Goal: Task Accomplishment & Management: Manage account settings

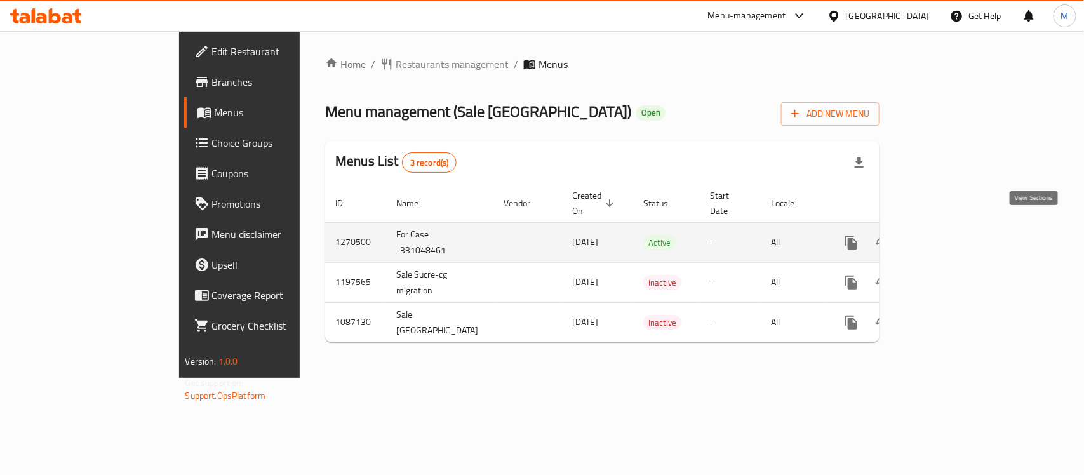
click at [951, 235] on icon "enhanced table" at bounding box center [942, 242] width 15 height 15
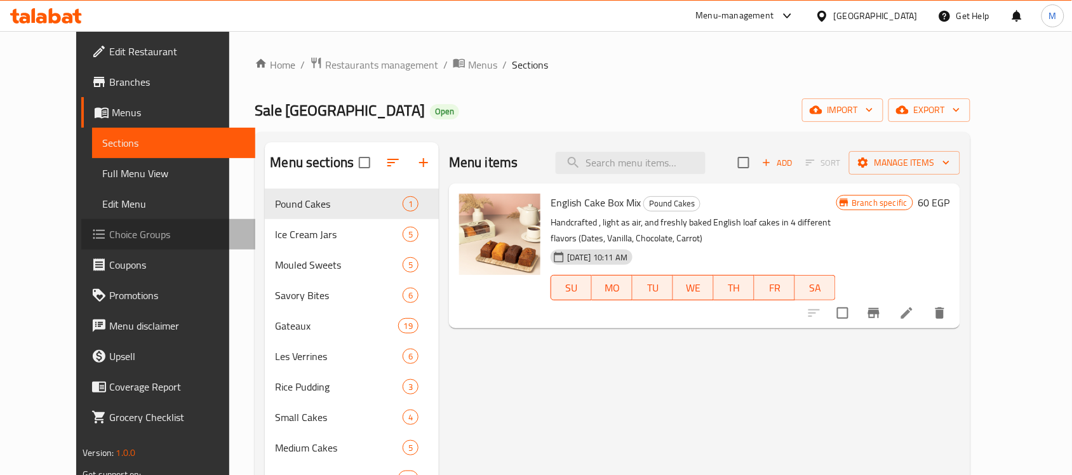
click at [109, 230] on span "Choice Groups" at bounding box center [177, 234] width 136 height 15
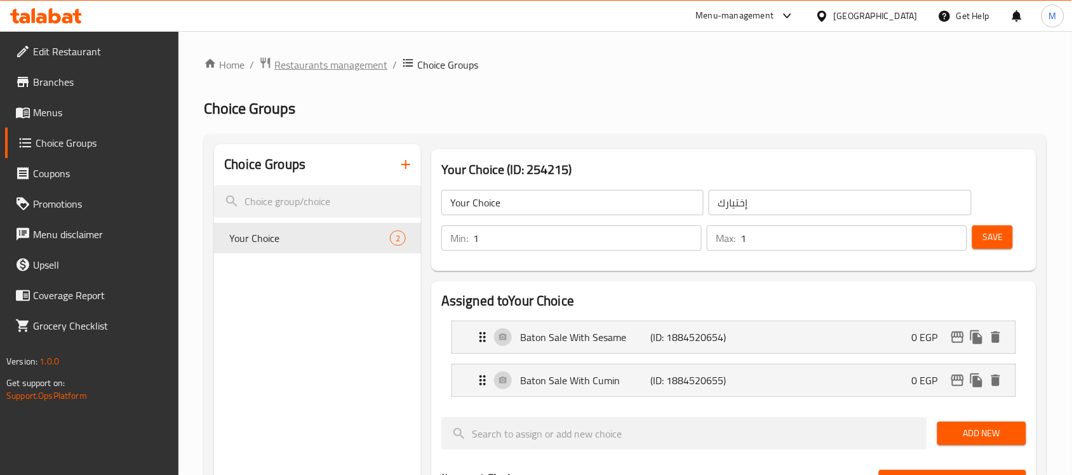
click at [307, 68] on span "Restaurants management" at bounding box center [330, 64] width 113 height 15
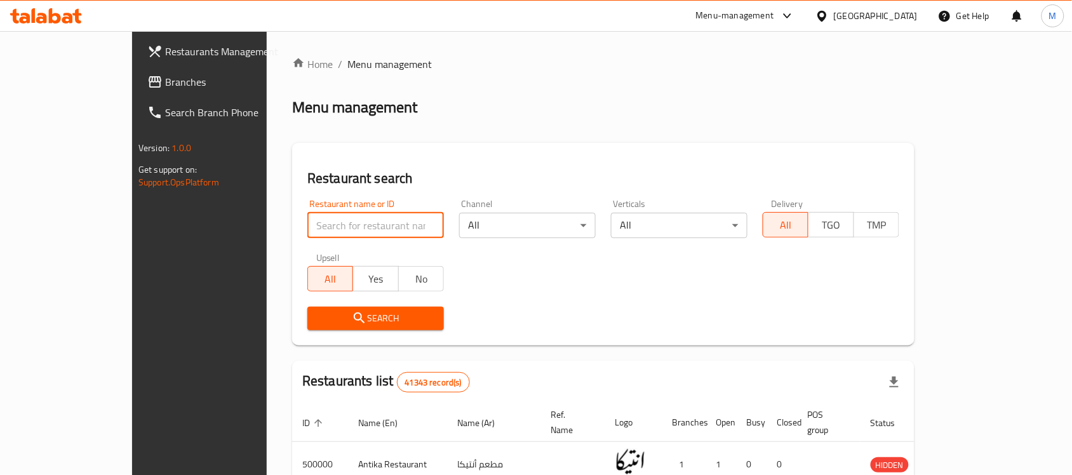
click at [307, 230] on input "search" at bounding box center [375, 225] width 137 height 25
paste input "[PERSON_NAME] Bakeries"
type input "[PERSON_NAME] Bakeries"
click button "Search" at bounding box center [375, 318] width 137 height 23
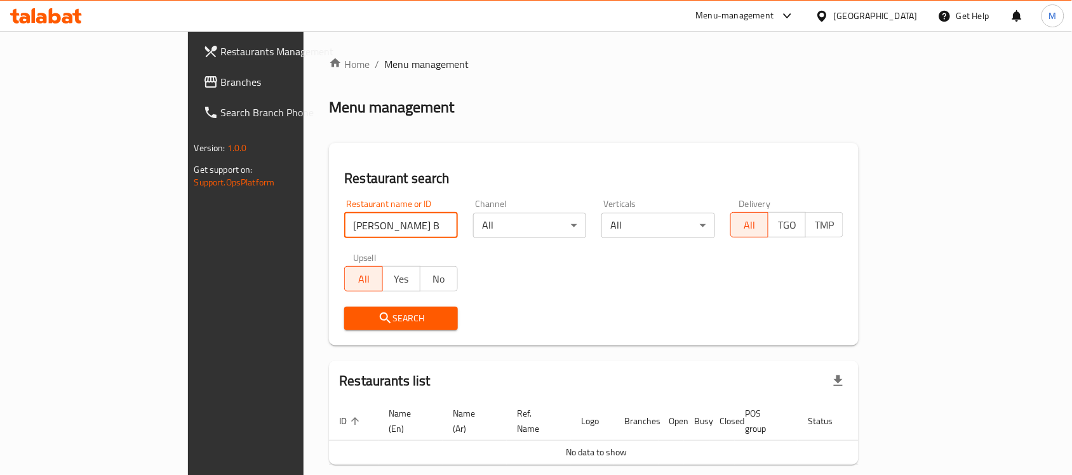
click at [834, 17] on div at bounding box center [824, 16] width 18 height 14
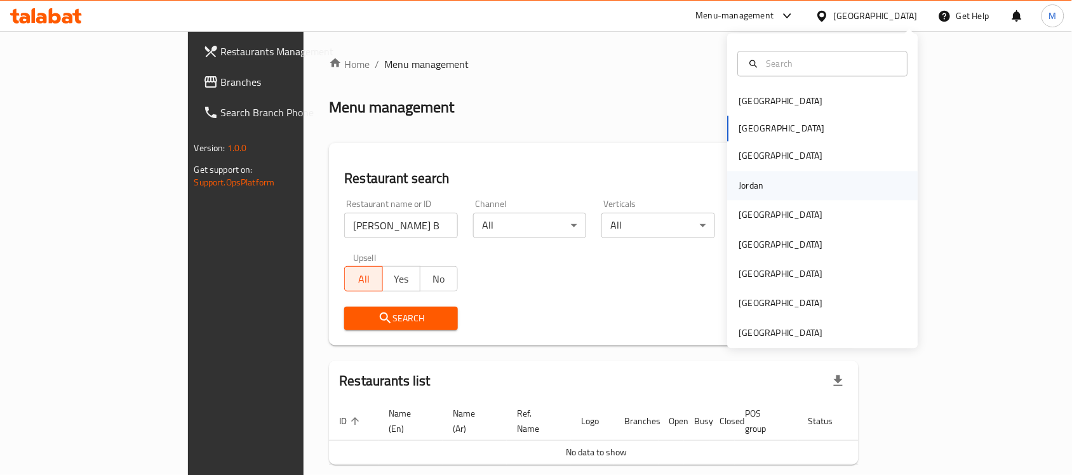
click at [791, 188] on div "Jordan" at bounding box center [823, 185] width 191 height 29
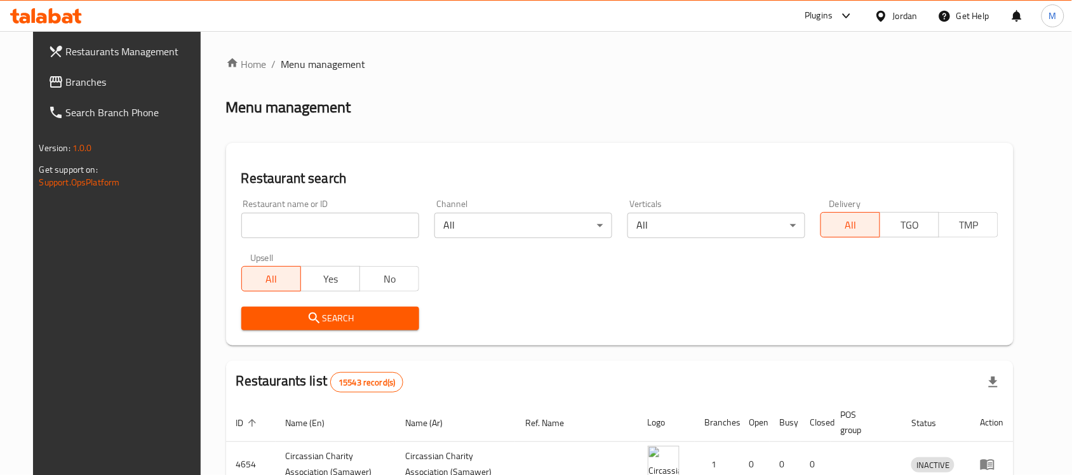
click at [304, 231] on input "search" at bounding box center [330, 225] width 178 height 25
paste input "[PERSON_NAME] Bakeries"
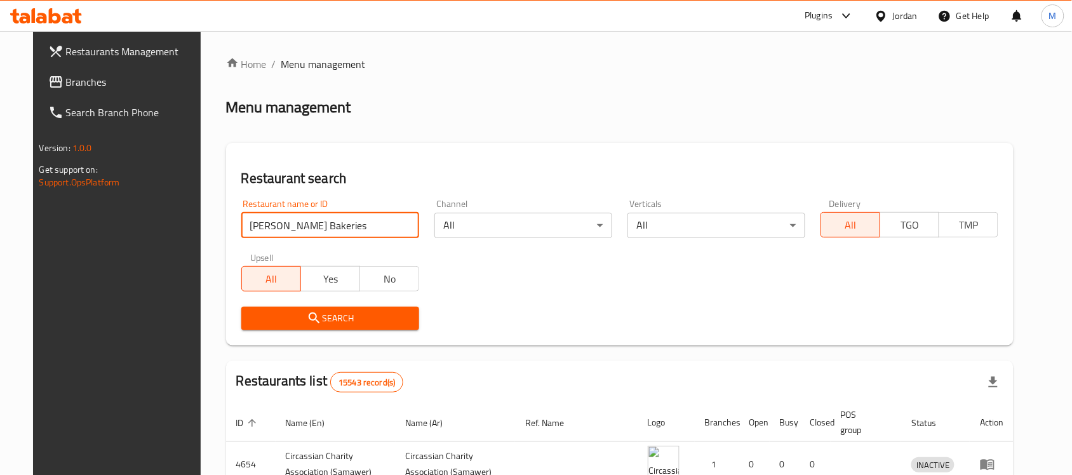
type input "[PERSON_NAME] Bakeries"
click button "Search" at bounding box center [330, 318] width 178 height 23
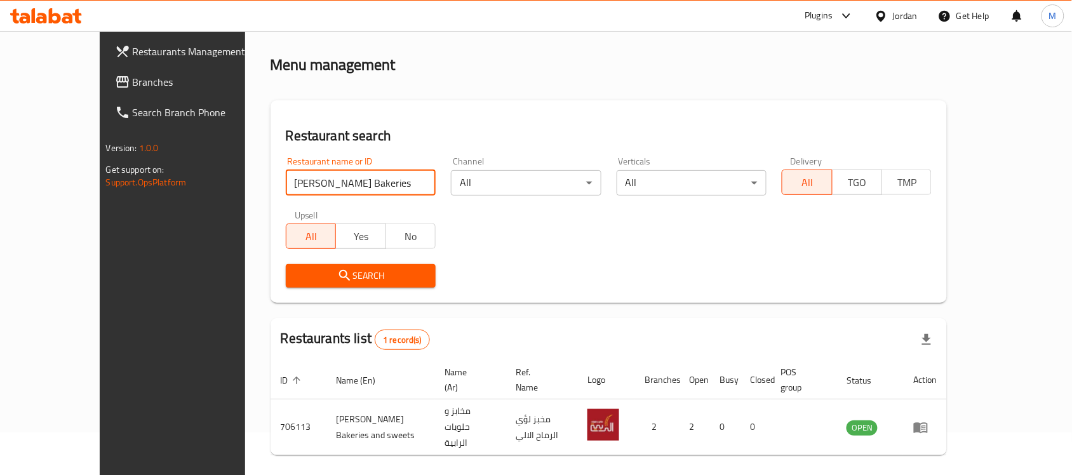
scroll to position [67, 0]
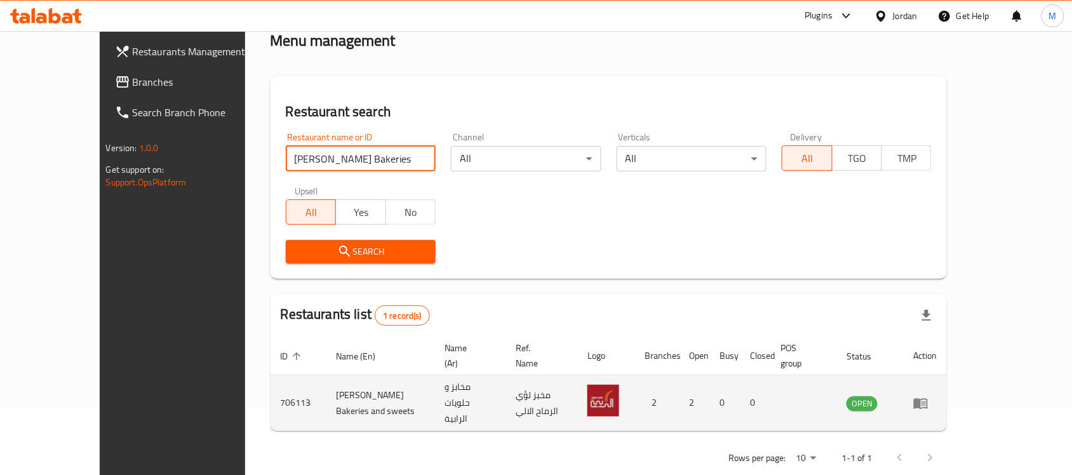
click at [928, 396] on icon "enhanced table" at bounding box center [920, 403] width 15 height 15
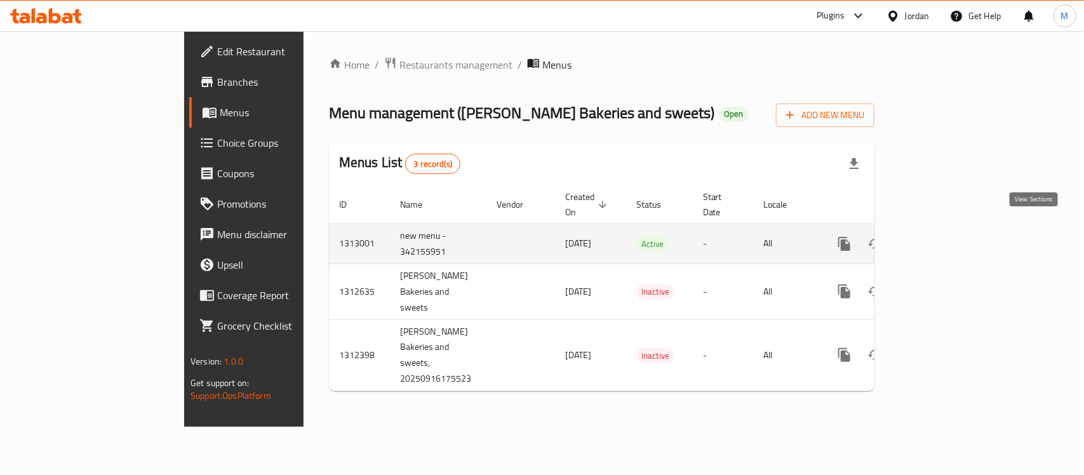
click at [942, 238] on icon "enhanced table" at bounding box center [935, 243] width 11 height 11
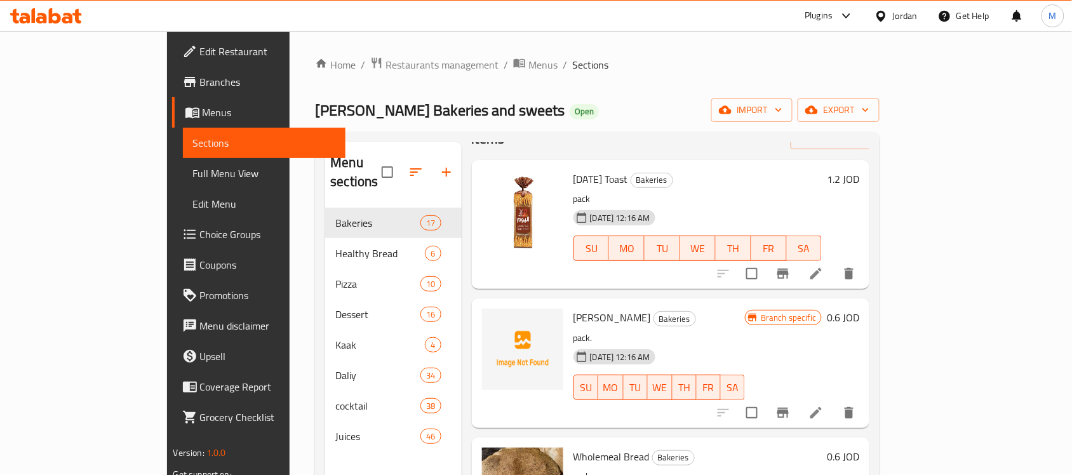
scroll to position [79, 0]
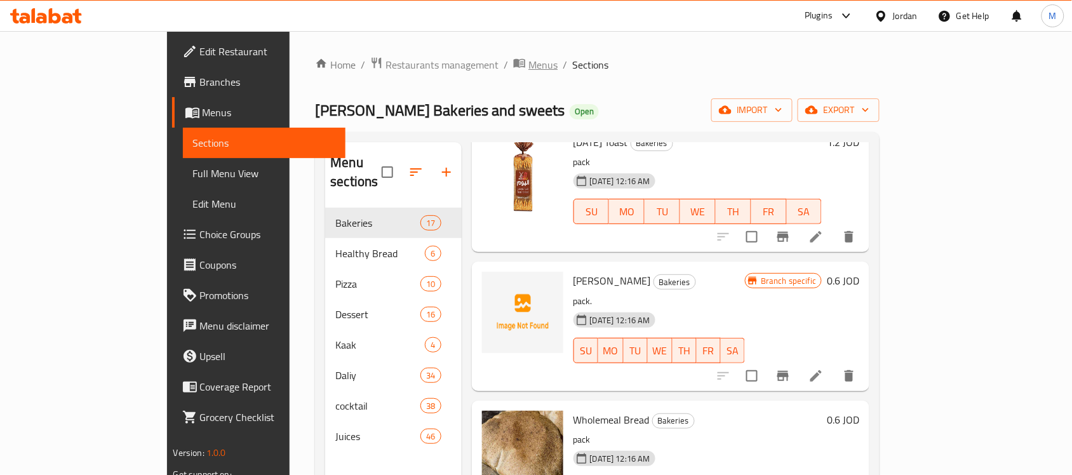
click at [528, 65] on span "Menus" at bounding box center [542, 64] width 29 height 15
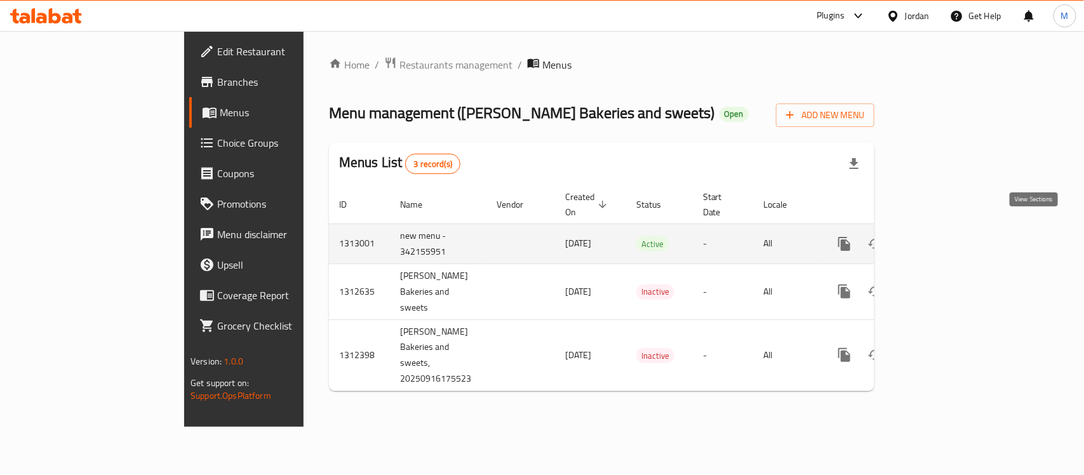
click at [944, 236] on icon "enhanced table" at bounding box center [935, 243] width 15 height 15
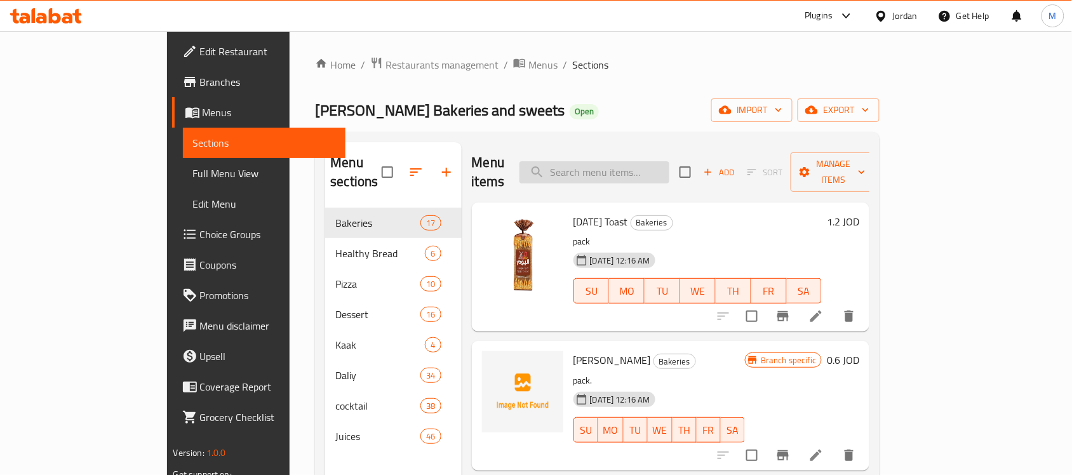
click at [643, 161] on input "search" at bounding box center [594, 172] width 150 height 22
paste input "[PERSON_NAME]"
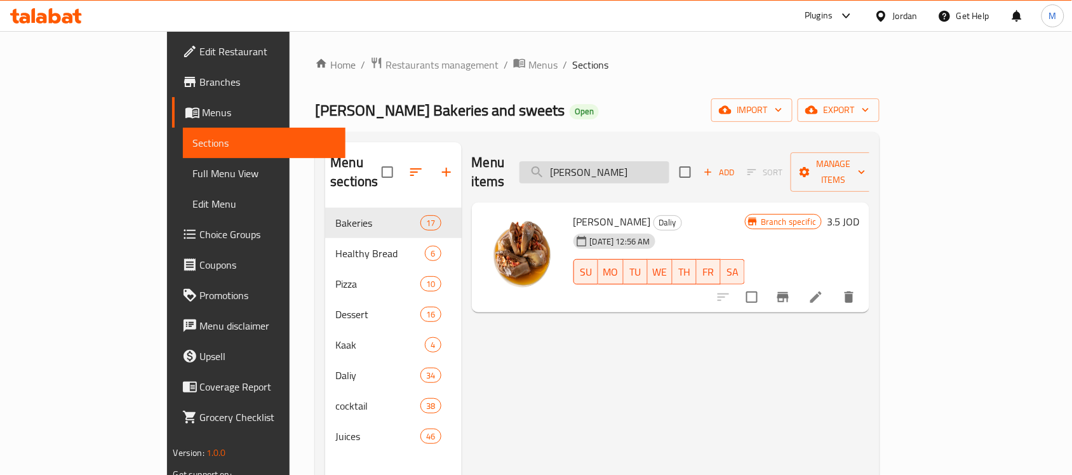
click at [669, 161] on input "[PERSON_NAME]" at bounding box center [594, 172] width 150 height 22
paste input "Sesame Cake Bread"
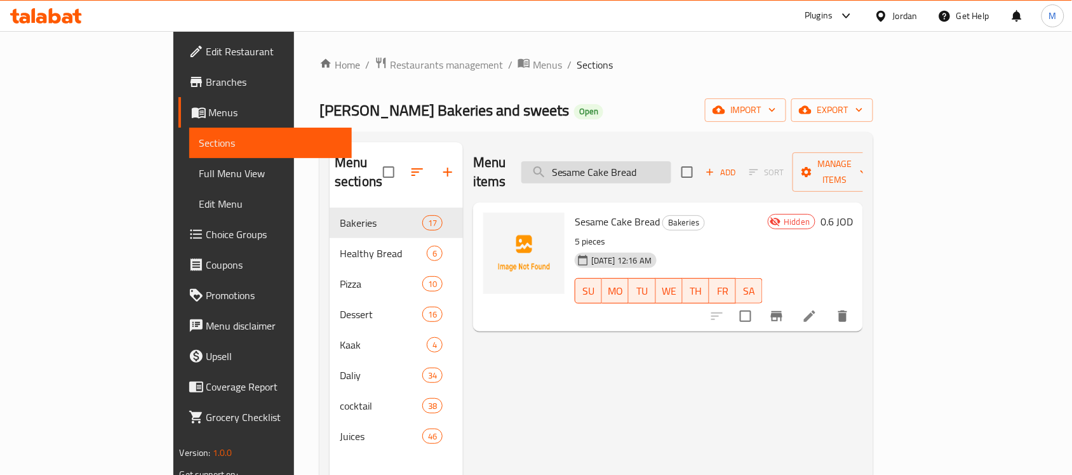
click at [671, 161] on input "Sesame Cake Bread" at bounding box center [596, 172] width 150 height 22
paste input "[MEDICAL_DATA]"
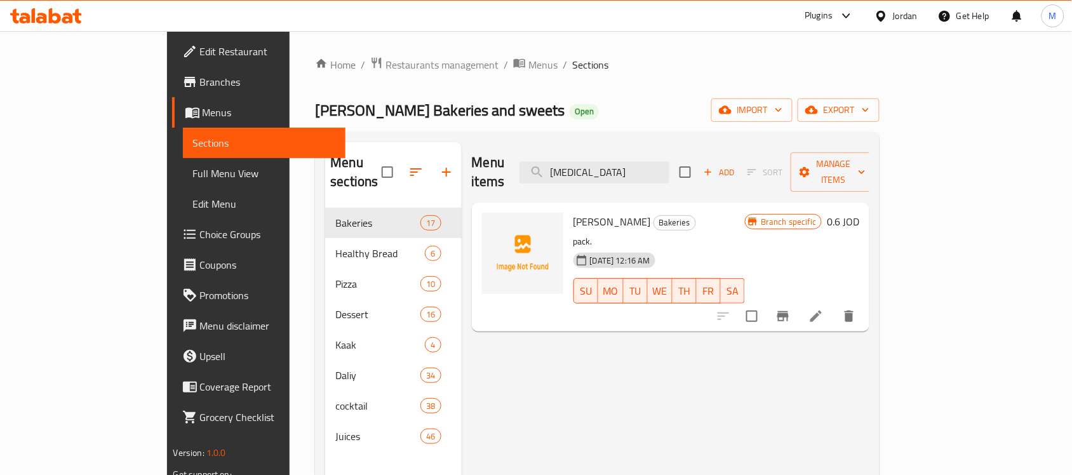
click at [657, 177] on div "Menu items [MEDICAL_DATA] Add Sort Manage items" at bounding box center [671, 172] width 398 height 60
click at [655, 161] on input "[MEDICAL_DATA]" at bounding box center [594, 172] width 150 height 22
paste input "4 Loaves of Shrak Bread"
click at [676, 178] on div "Menu items 4 Loaves of Shrak Brea Add Sort Manage items" at bounding box center [671, 172] width 398 height 60
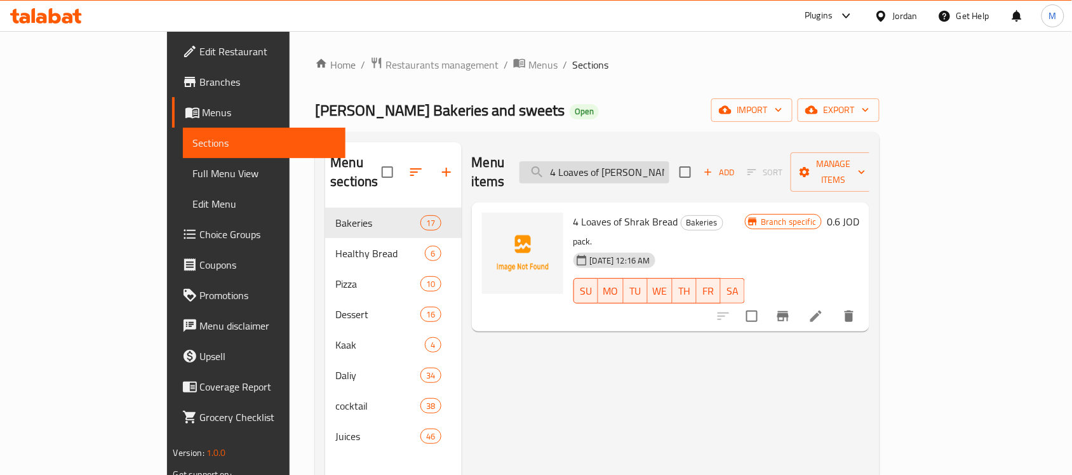
click at [669, 165] on input "4 Loaves of [PERSON_NAME]" at bounding box center [594, 172] width 150 height 22
paste input "Stuffed Feteer Meshaltet"
click at [669, 165] on input "4 Loaves of [PERSON_NAME]" at bounding box center [594, 172] width 150 height 22
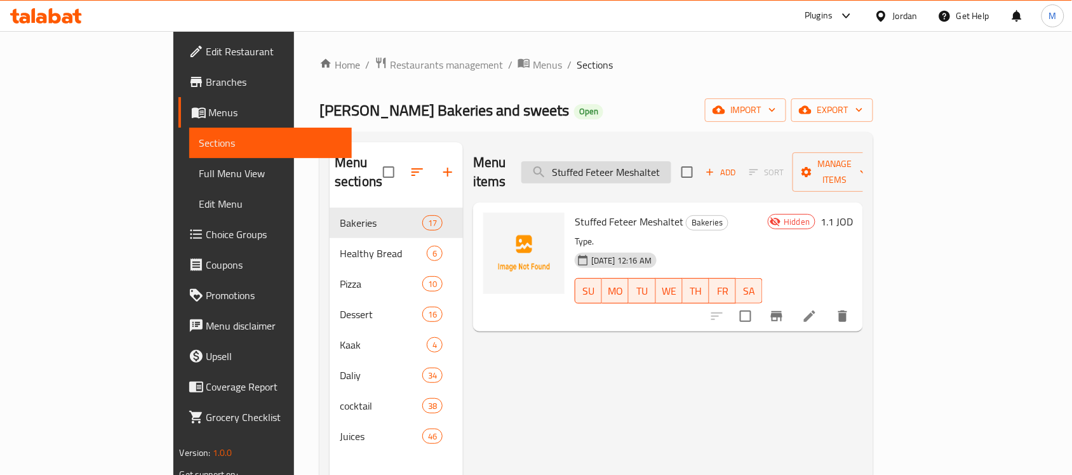
click at [671, 161] on input "Stuffed Feteer Meshaltet" at bounding box center [596, 172] width 150 height 22
paste input "Tanour Bread"
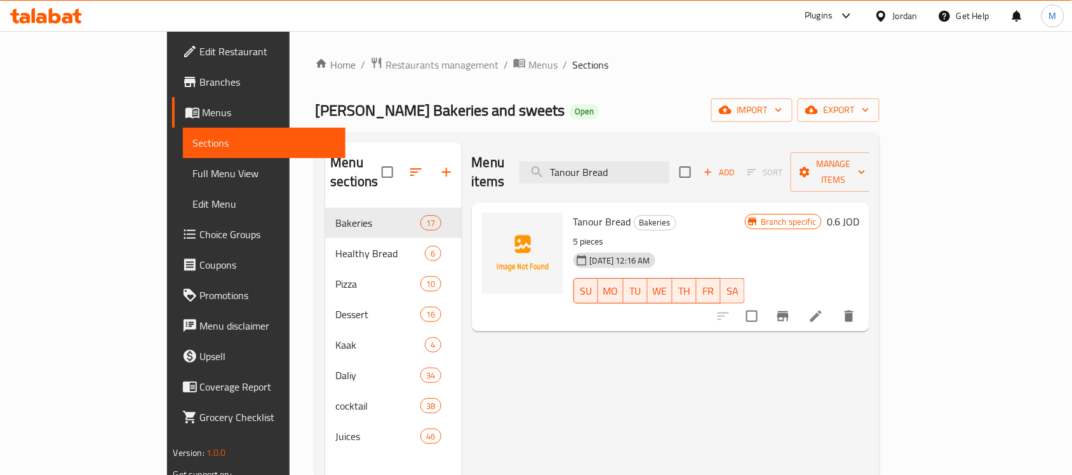
click at [668, 149] on div "Menu items Tanour Bread Add Sort Manage items" at bounding box center [671, 172] width 398 height 60
click at [669, 164] on input "Tanour Bread" at bounding box center [594, 172] width 150 height 22
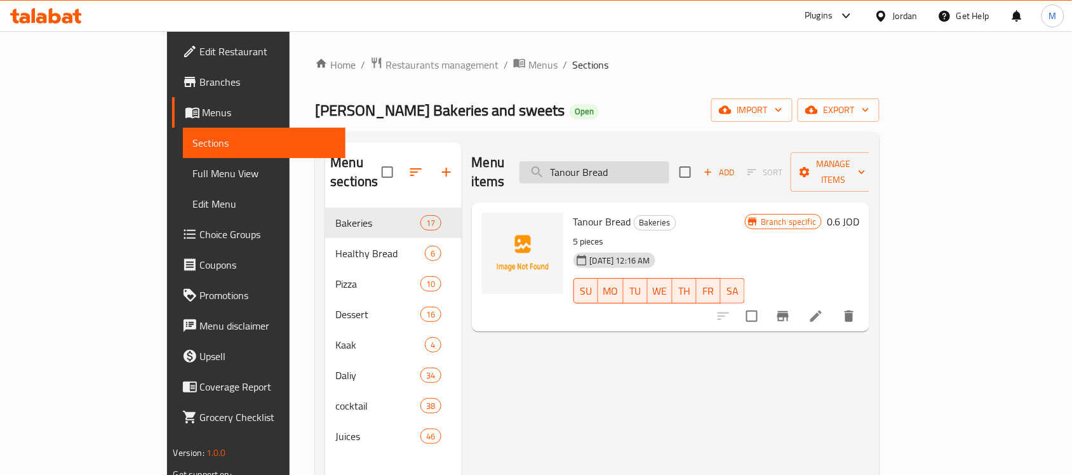
paste input "White Kamaj"
click at [669, 168] on input "White Kamaj Bread" at bounding box center [594, 172] width 150 height 22
paste input "Brown"
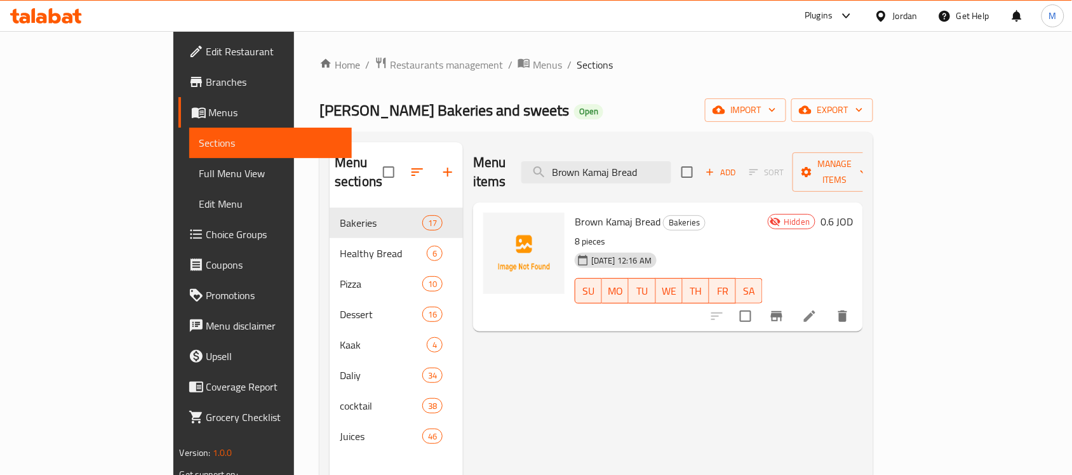
click at [675, 176] on div "Menu items Brown Kamaj Bread Add Sort Manage items" at bounding box center [668, 172] width 390 height 60
click at [671, 163] on input "Brown Kamaj Bread" at bounding box center [596, 172] width 150 height 22
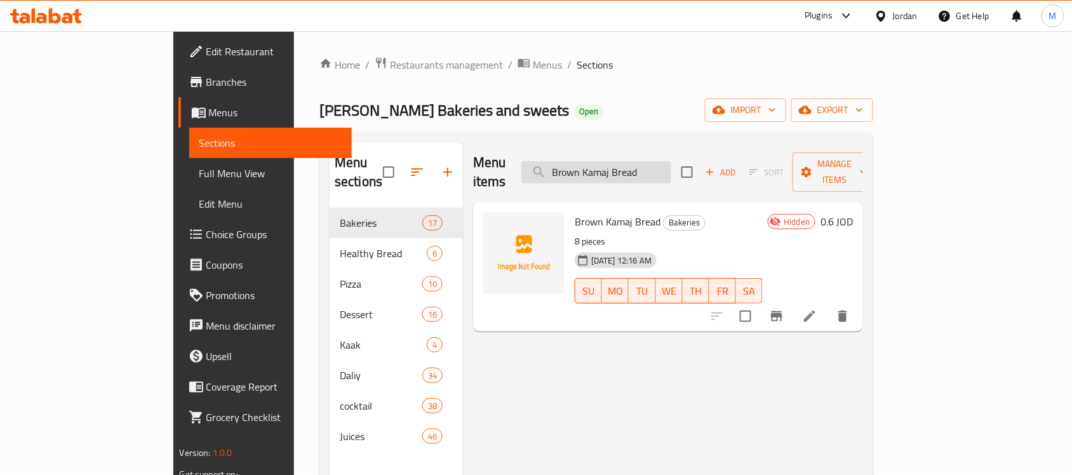
paste input "Cheesecake Milkshake 300ml"
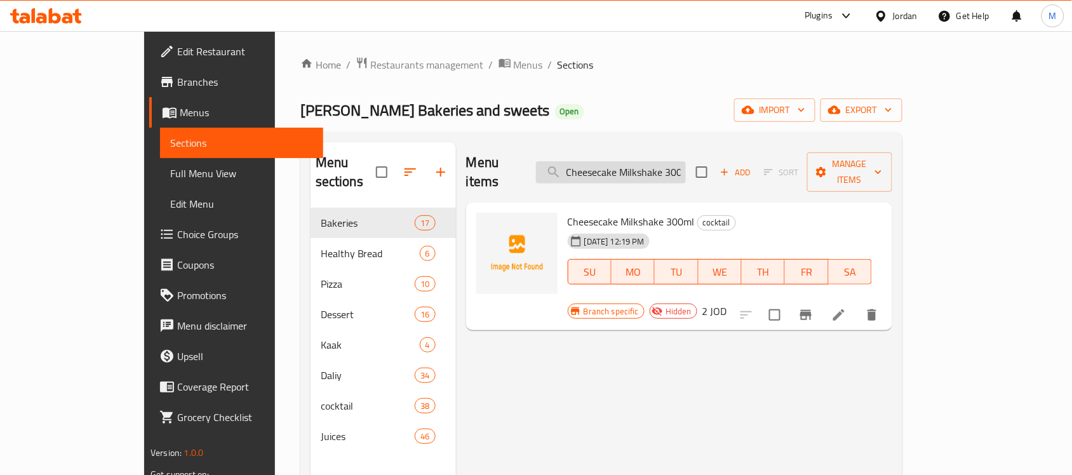
click at [681, 166] on input "Cheesecake Milkshake 300ml" at bounding box center [611, 172] width 150 height 22
paste input "Mixed fruits with cream, honey and nuts 300"
type input "Mixed fruits with cream, honey and nuts 300 ml"
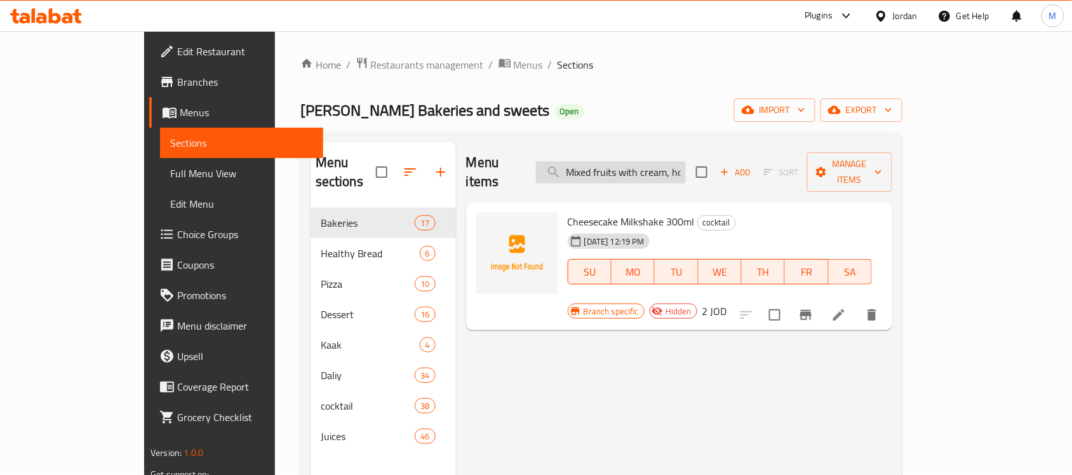
scroll to position [0, 90]
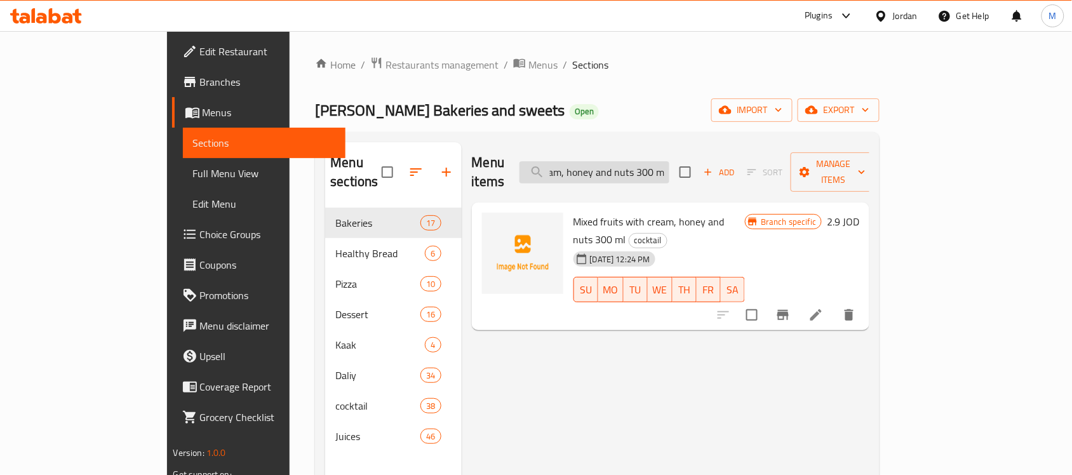
click at [669, 161] on input "Mixed fruits with cream, honey and nuts 300 ml" at bounding box center [594, 172] width 150 height 22
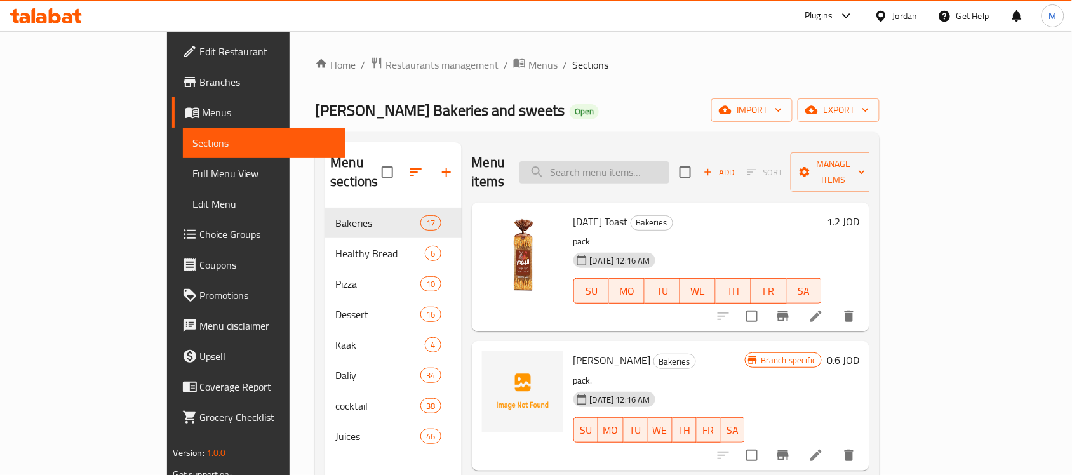
click at [661, 173] on input "search" at bounding box center [594, 172] width 150 height 22
click at [662, 170] on input "search" at bounding box center [594, 172] width 150 height 22
paste input "Strawberry and orange juice, 1 liter"
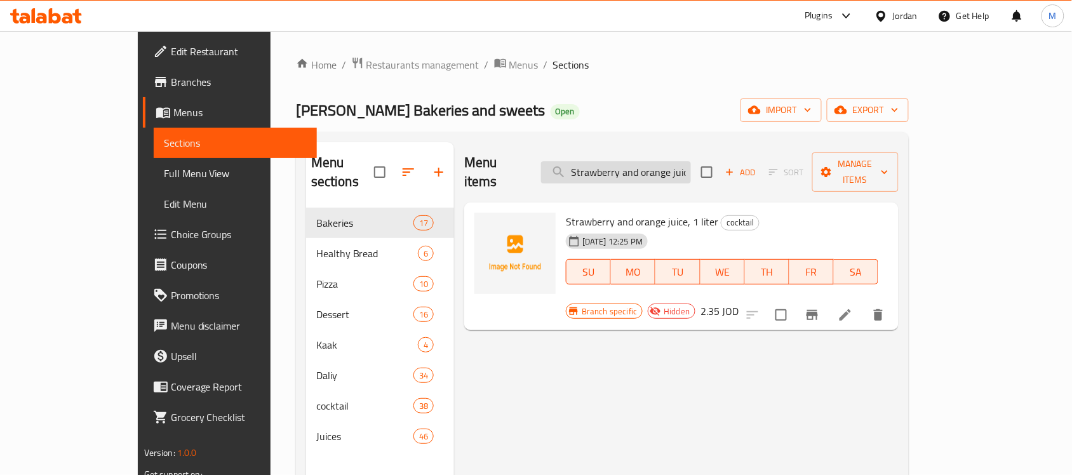
click at [654, 161] on input "Strawberry and orange juice, 1 liter" at bounding box center [616, 172] width 150 height 22
paste input "banana"
click at [691, 161] on input "Strawberry and banana liter" at bounding box center [616, 172] width 150 height 22
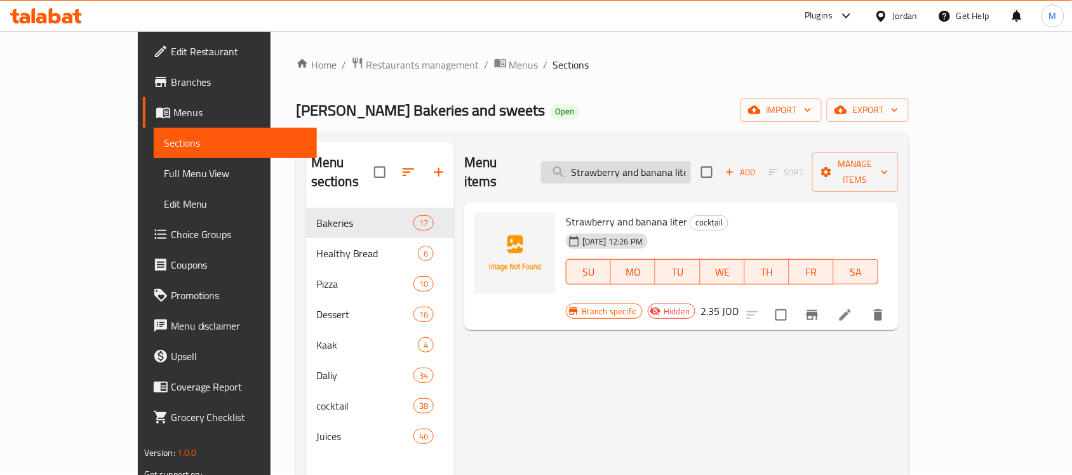
click at [691, 161] on input "Strawberry and banana liter" at bounding box center [616, 172] width 150 height 22
paste input "Orange and kiwi"
click at [715, 203] on div "Orange and kiwi liter cocktail [DATE] 12:29 PM SU MO TU WE TH FR [PERSON_NAME] …" at bounding box center [681, 267] width 434 height 128
click at [691, 167] on input "Orange and kiwi liter" at bounding box center [616, 172] width 150 height 22
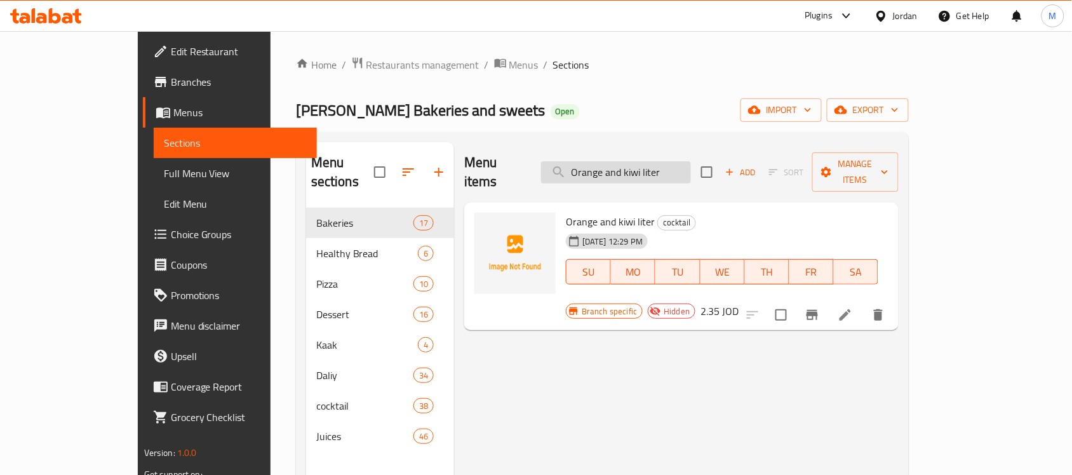
click at [691, 167] on input "Orange and kiwi liter" at bounding box center [616, 172] width 150 height 22
paste input "Emperor [PERSON_NAME] 300ml"
click at [691, 167] on input "Emperor [PERSON_NAME] 300ml" at bounding box center [616, 172] width 150 height 22
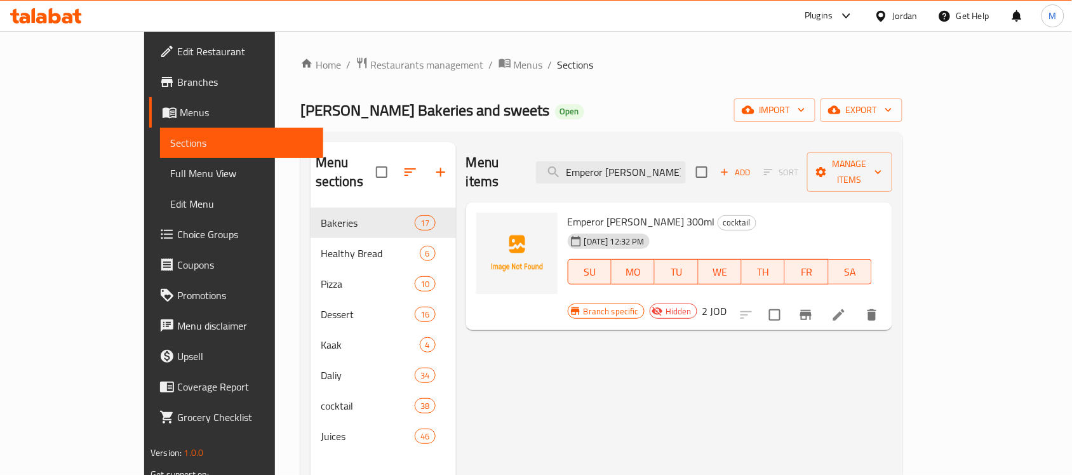
click at [747, 163] on div "Menu items Emperor Cocktail 300ml Add Sort Manage items" at bounding box center [679, 172] width 426 height 60
click at [670, 161] on input "Emperor [PERSON_NAME] 300ml" at bounding box center [611, 172] width 150 height 22
paste input "Cocktail, banana, strawberry milk, liter"
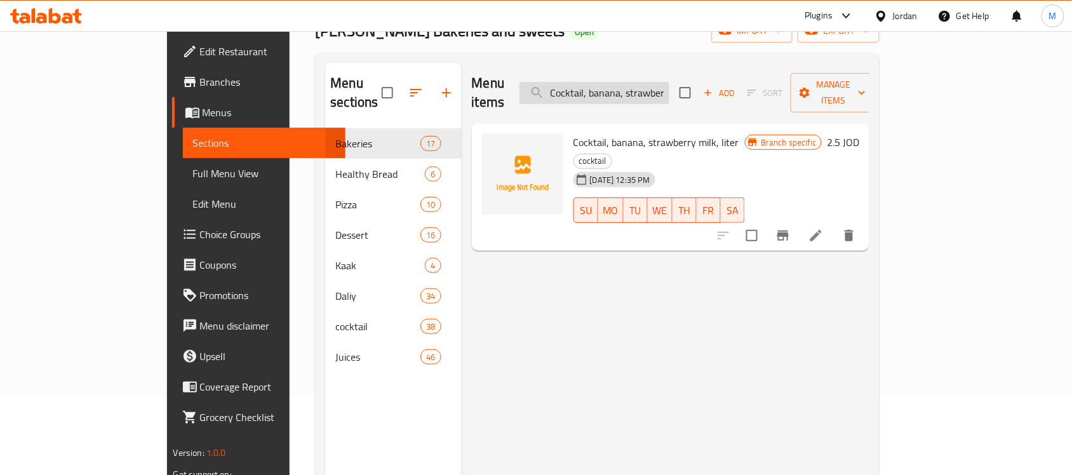
click at [669, 82] on input "Cocktail, banana, strawberry milk, liter" at bounding box center [594, 93] width 150 height 22
paste input "hocolate and milk cocktail"
type input "Chocolate and milk cocktail"
click at [669, 82] on input "Chocolate and milk cocktail" at bounding box center [594, 93] width 150 height 22
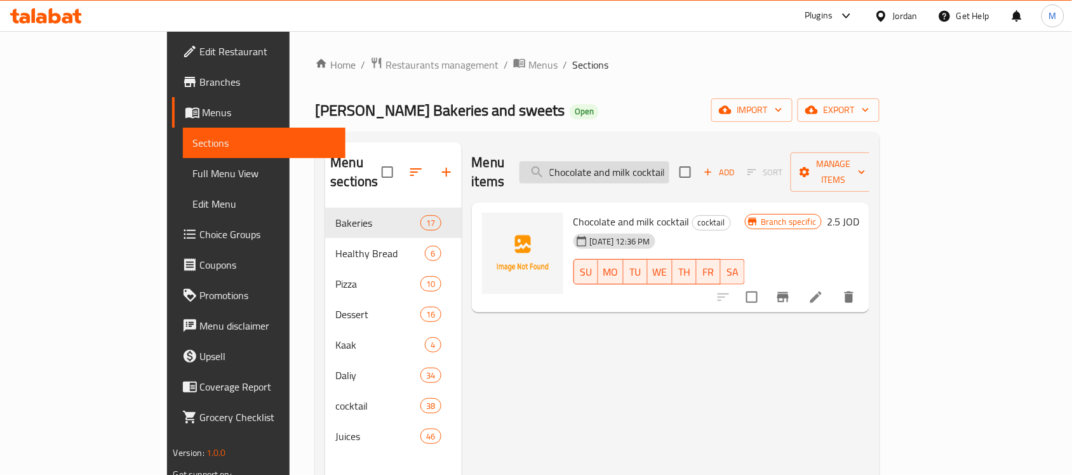
click at [669, 163] on input "Chocolate and milk cocktail" at bounding box center [594, 172] width 150 height 22
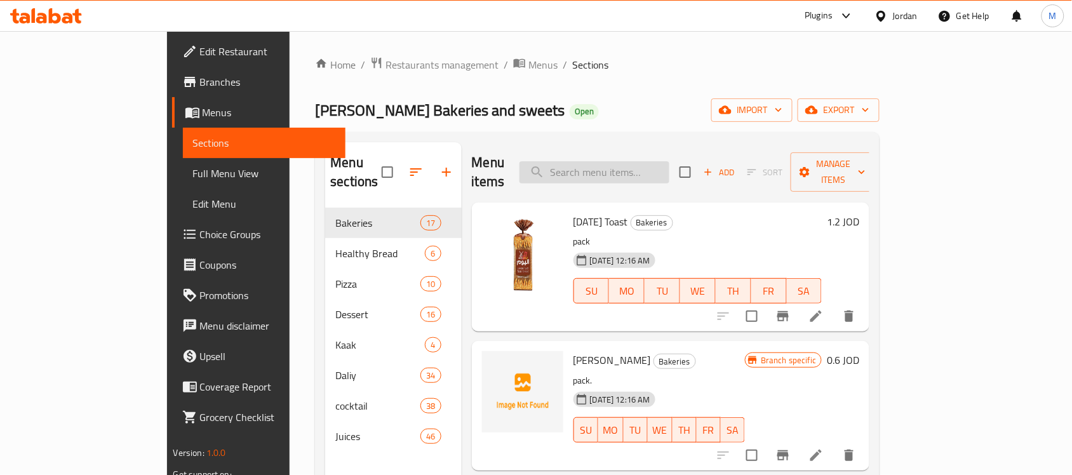
click at [668, 161] on input "search" at bounding box center [594, 172] width 150 height 22
click at [669, 161] on input "search" at bounding box center [594, 172] width 150 height 22
paste input "BBQ pizza"
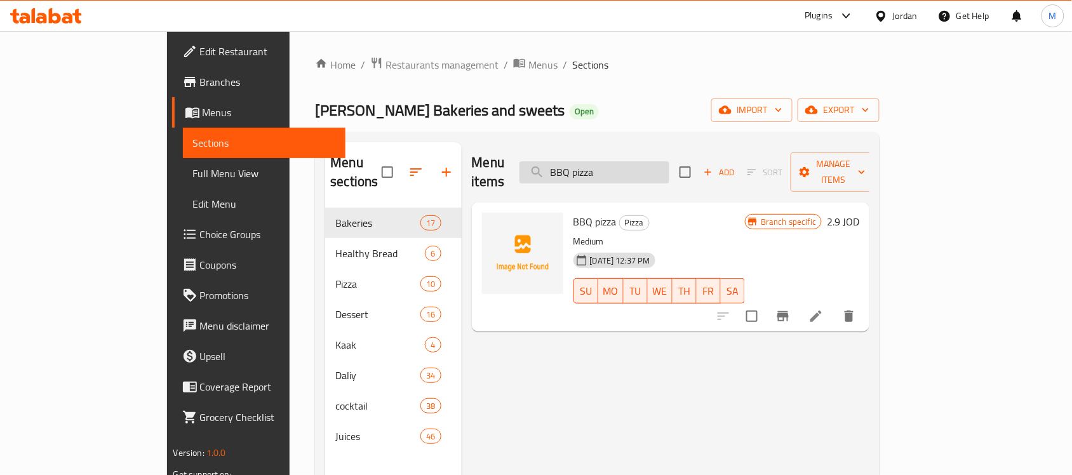
click at [669, 161] on input "BBQ pizza" at bounding box center [594, 172] width 150 height 22
paste input "Supreme"
click at [669, 161] on input "Supreme pizza" at bounding box center [594, 172] width 150 height 22
click at [669, 169] on input "Supreme pizza" at bounding box center [594, 172] width 150 height 22
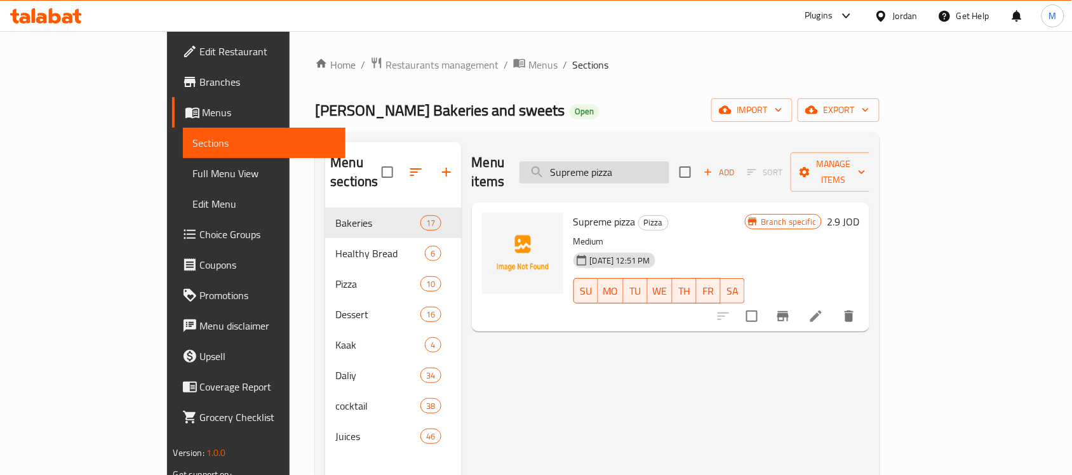
click at [669, 169] on input "Supreme pizza" at bounding box center [594, 172] width 150 height 22
paste input "Reef Oat Bread Bag"
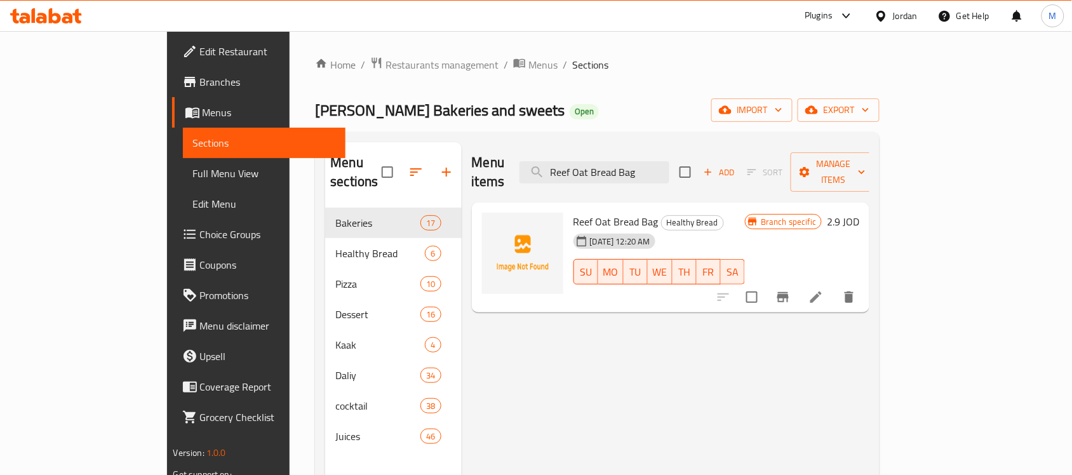
click at [747, 233] on div "[DATE] 12:20 AM SU MO TU WE TH FR SA" at bounding box center [659, 263] width 182 height 69
click at [669, 161] on input "Reef Oat Bread Bag" at bounding box center [594, 172] width 150 height 22
paste input "High-Fiber Reef"
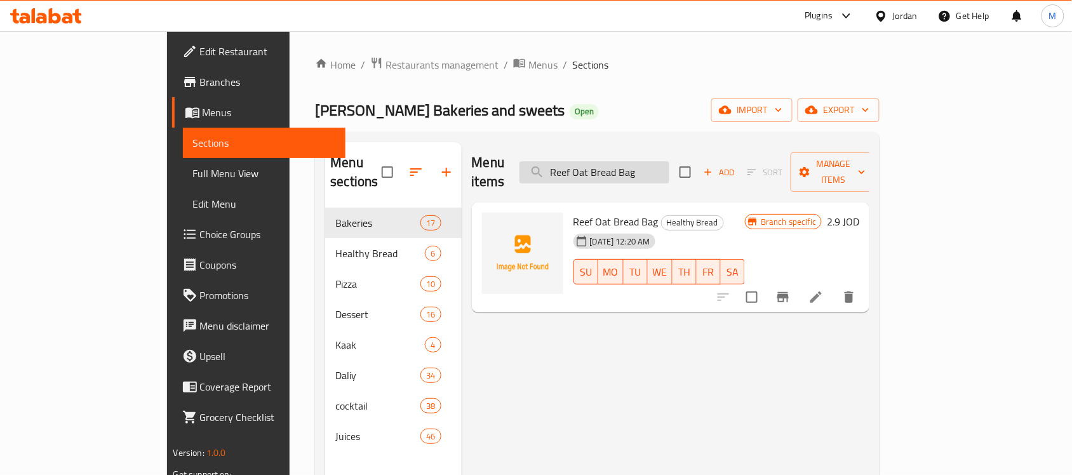
type input "High-Fiber Reef Bread Bag"
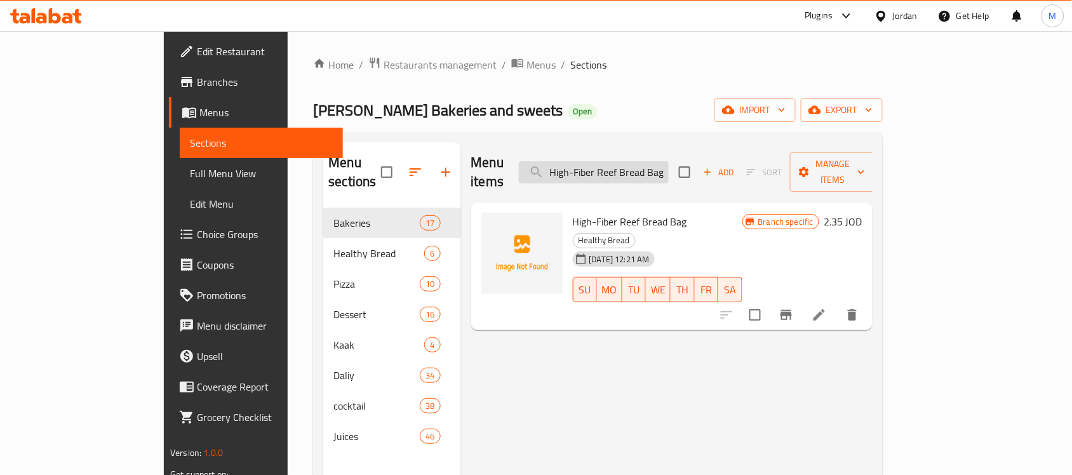
click at [669, 166] on input "High-Fiber Reef Bread Bag" at bounding box center [594, 172] width 150 height 22
click at [703, 117] on div "[PERSON_NAME] Bakeries and sweets Open import export" at bounding box center [598, 109] width 570 height 23
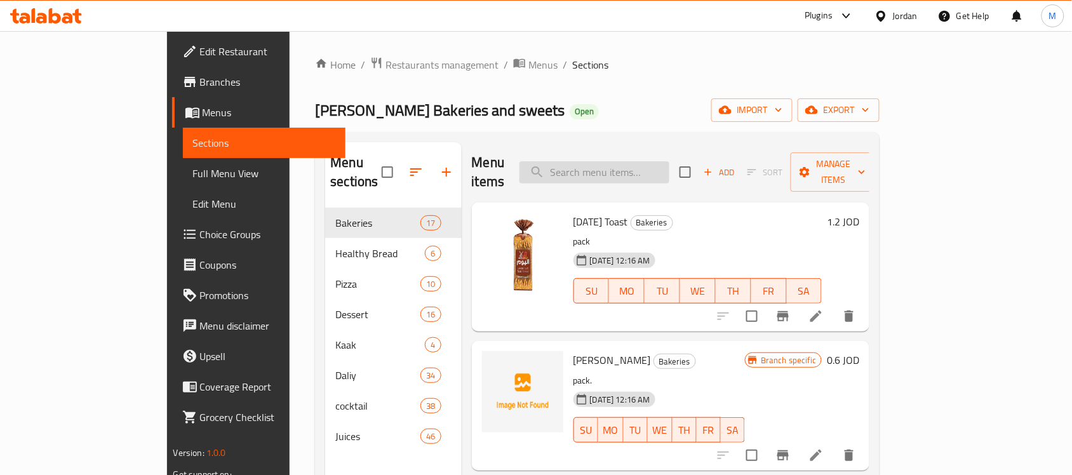
click at [669, 165] on input "search" at bounding box center [594, 172] width 150 height 22
paste input "High-Fiber Reef Bread Bag"
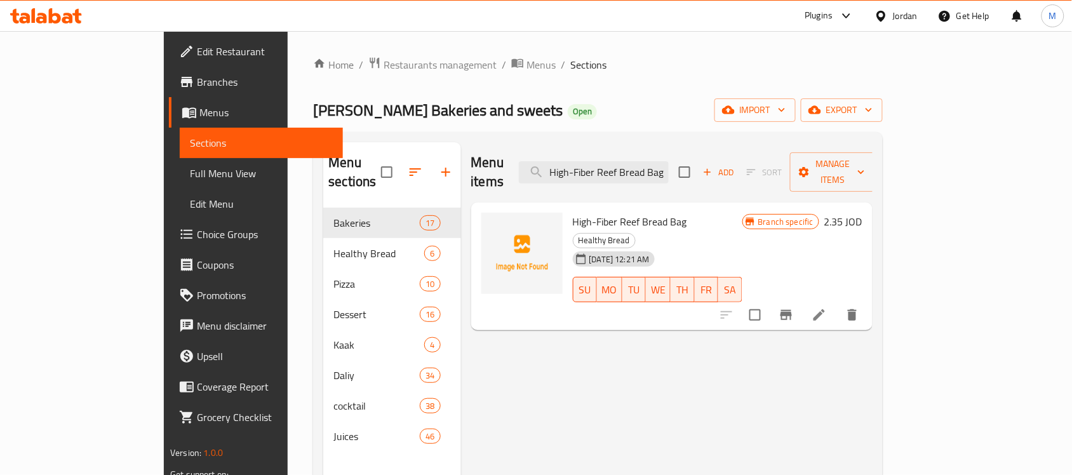
click at [744, 109] on div "[PERSON_NAME] Bakeries and sweets Open import export" at bounding box center [598, 109] width 570 height 23
click at [669, 161] on input "High-Fiber Reef Bread Bag" at bounding box center [594, 172] width 150 height 22
paste input "White Kamaj Bread"
click at [669, 161] on input "High-Fiber Reef Bread Bag" at bounding box center [594, 172] width 150 height 22
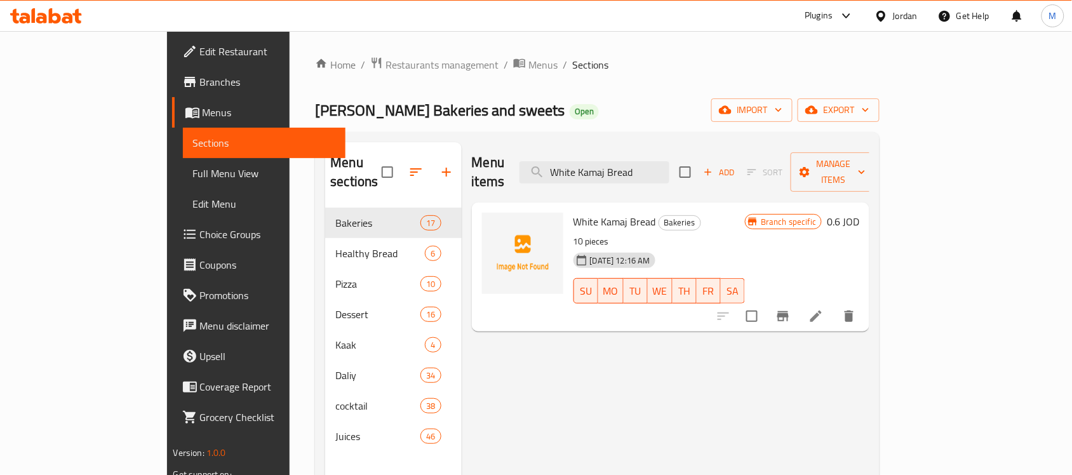
click at [664, 146] on div "Menu items White Kamaj Bread Add Sort Manage items" at bounding box center [671, 172] width 398 height 60
click at [664, 150] on div "Menu items White Kamaj Bread Add Sort Manage items" at bounding box center [671, 172] width 398 height 60
click at [669, 169] on input "White Kamaj Bread" at bounding box center [594, 172] width 150 height 22
paste input "High-Fiber Reef Bread Bag"
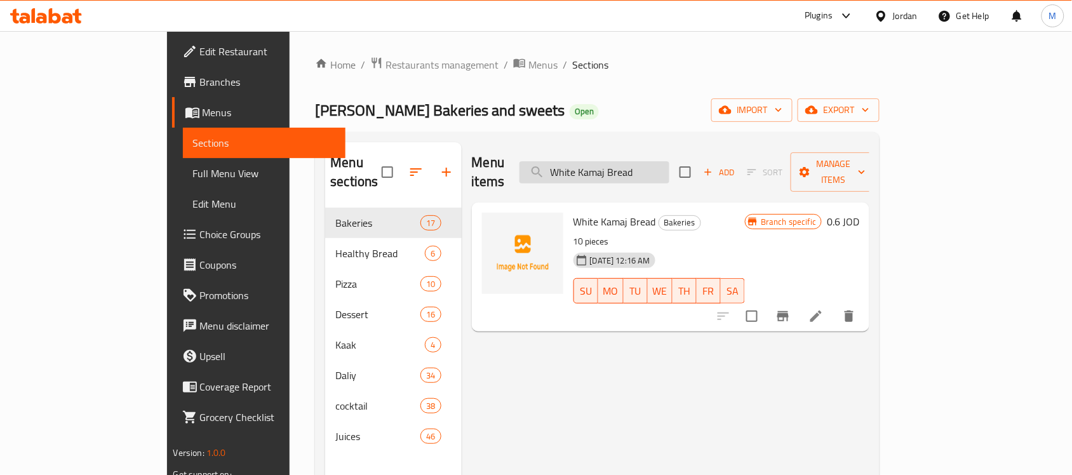
click at [669, 169] on input "White Kamaj Bread" at bounding box center [594, 172] width 150 height 22
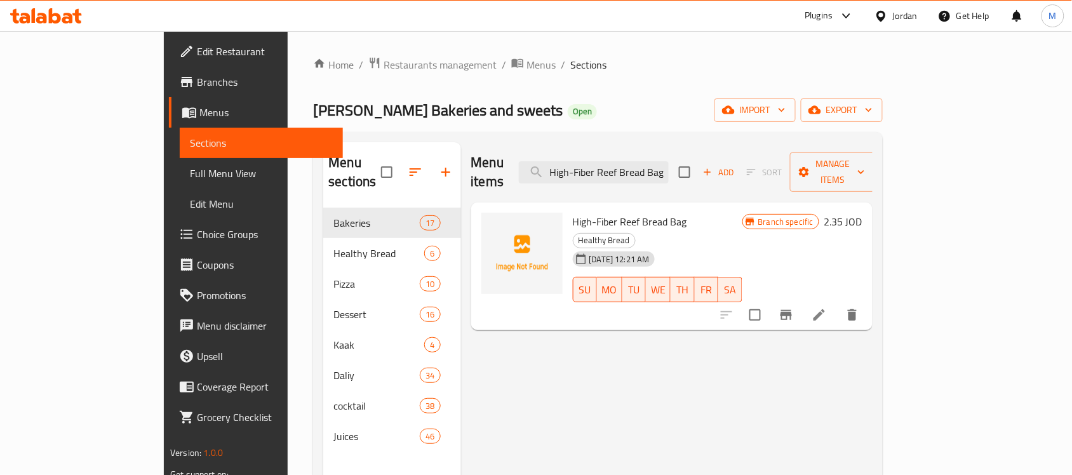
type input "High-Fiber Reef Bread Bag"
click at [801, 300] on button "Branch-specific-item" at bounding box center [786, 315] width 30 height 30
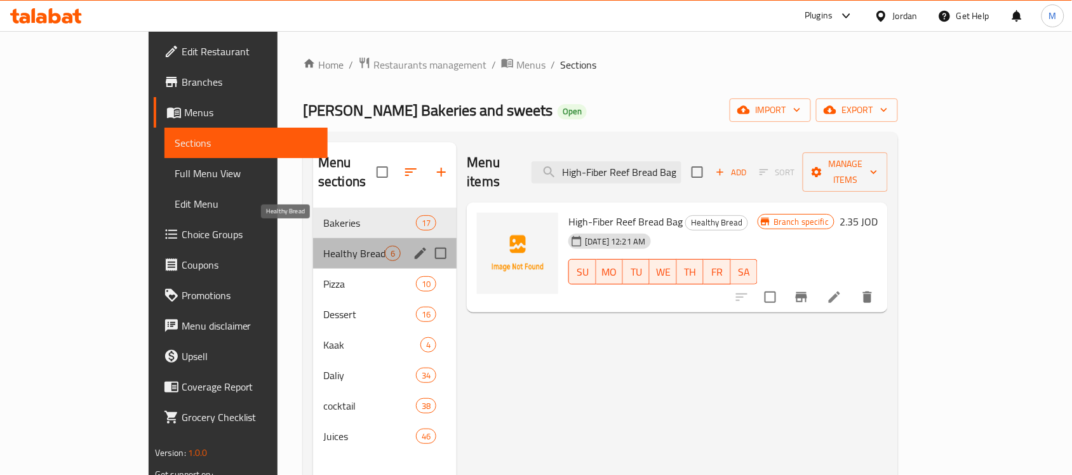
click at [323, 246] on span "Healthy Bread" at bounding box center [354, 253] width 62 height 15
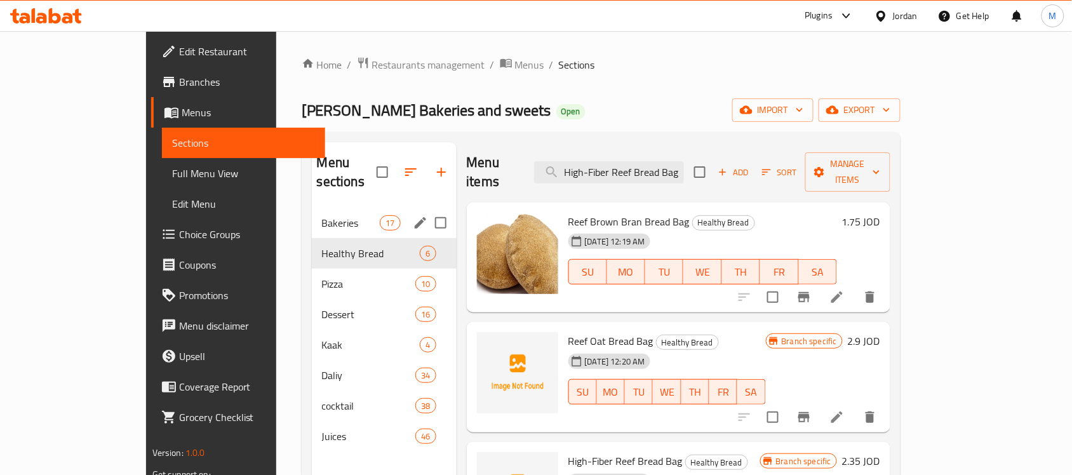
click at [322, 215] on span "Bakeries" at bounding box center [351, 222] width 58 height 15
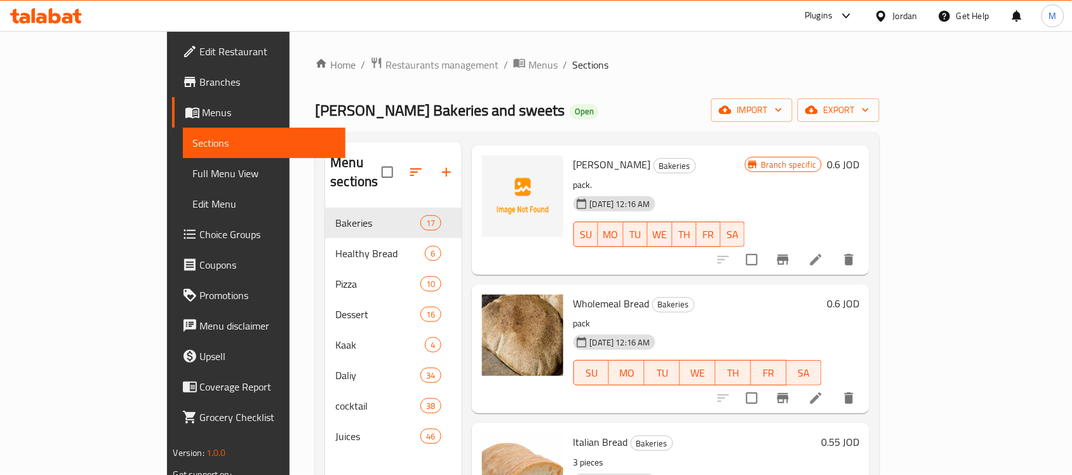
scroll to position [159, 0]
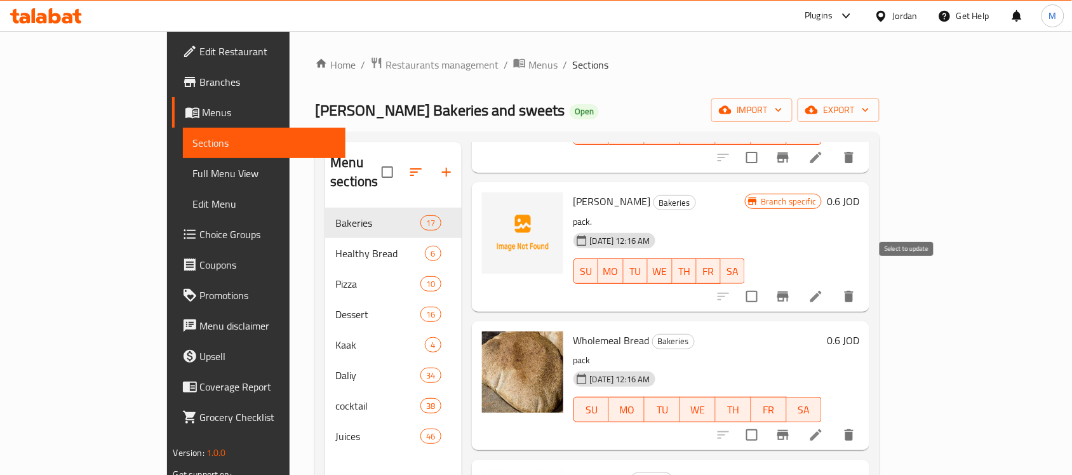
click at [765, 283] on input "checkbox" at bounding box center [752, 296] width 27 height 27
checkbox input "true"
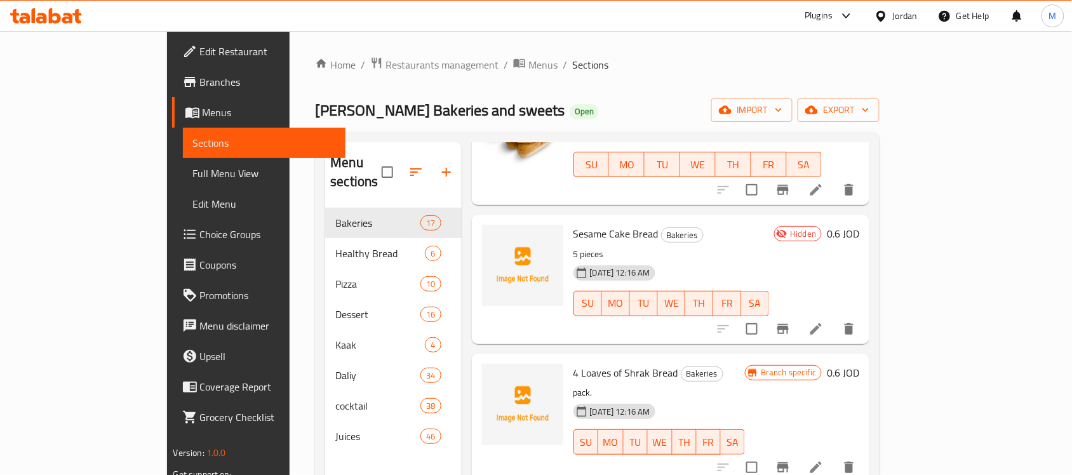
scroll to position [1270, 0]
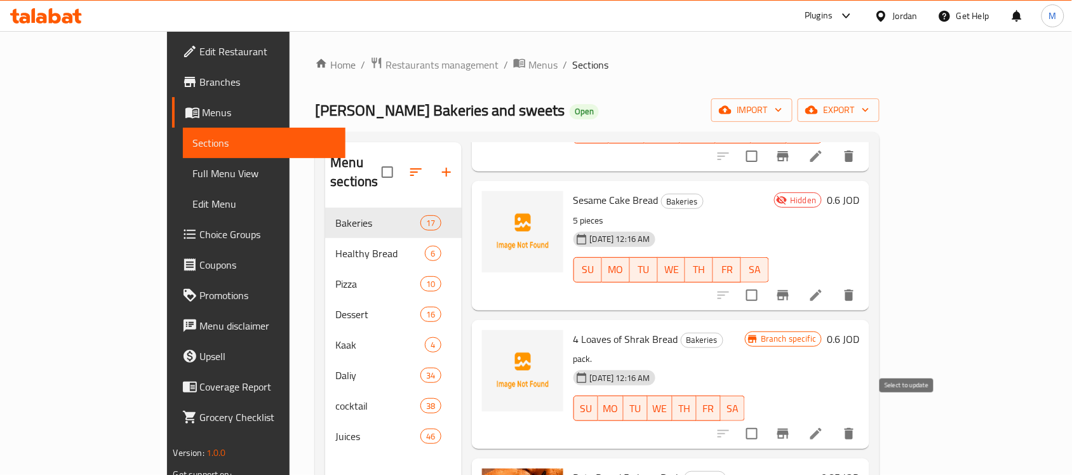
click at [765, 420] on input "checkbox" at bounding box center [752, 433] width 27 height 27
checkbox input "true"
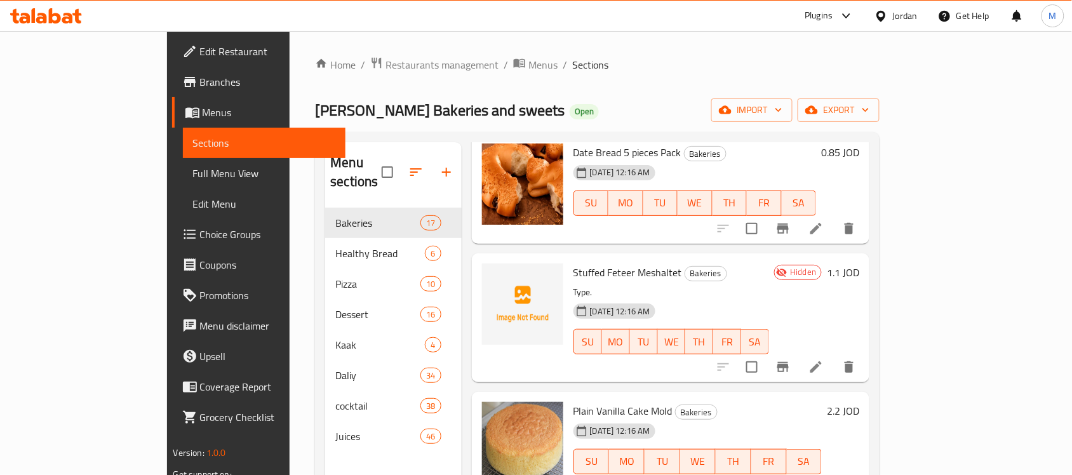
scroll to position [1667, 0]
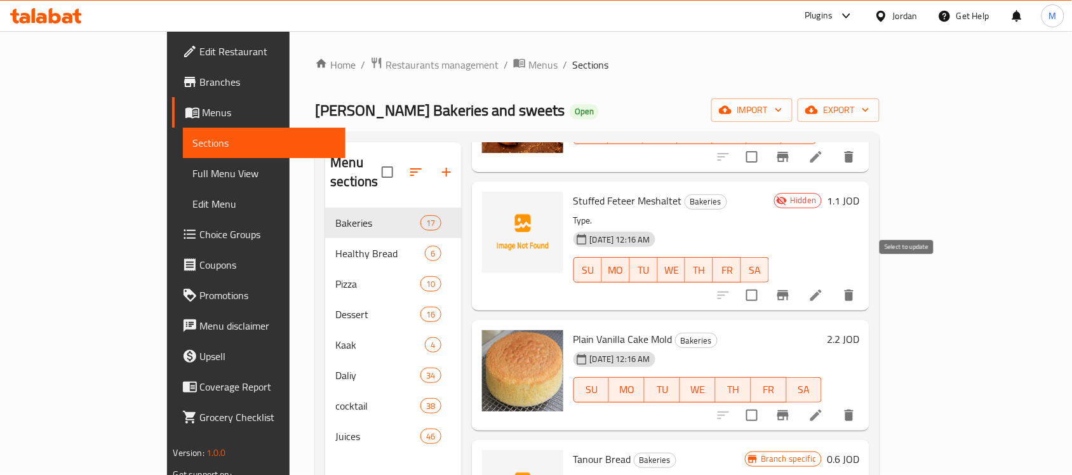
click at [765, 282] on input "checkbox" at bounding box center [752, 295] width 27 height 27
checkbox input "false"
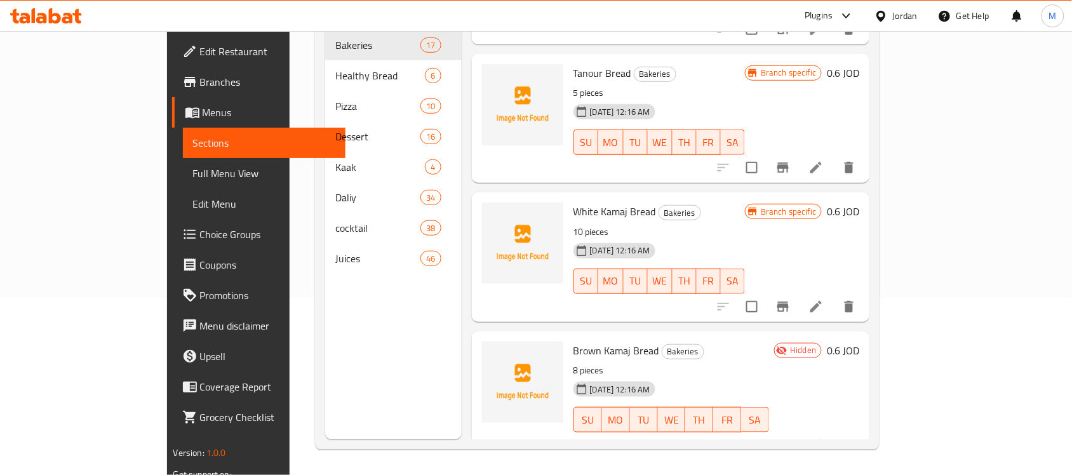
scroll to position [178, 0]
click at [765, 293] on input "checkbox" at bounding box center [752, 306] width 27 height 27
checkbox input "true"
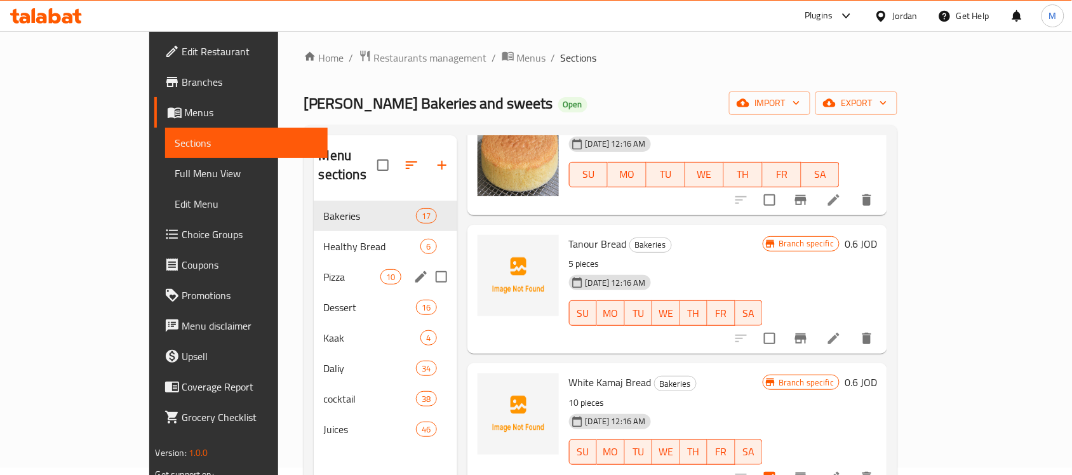
scroll to position [0, 0]
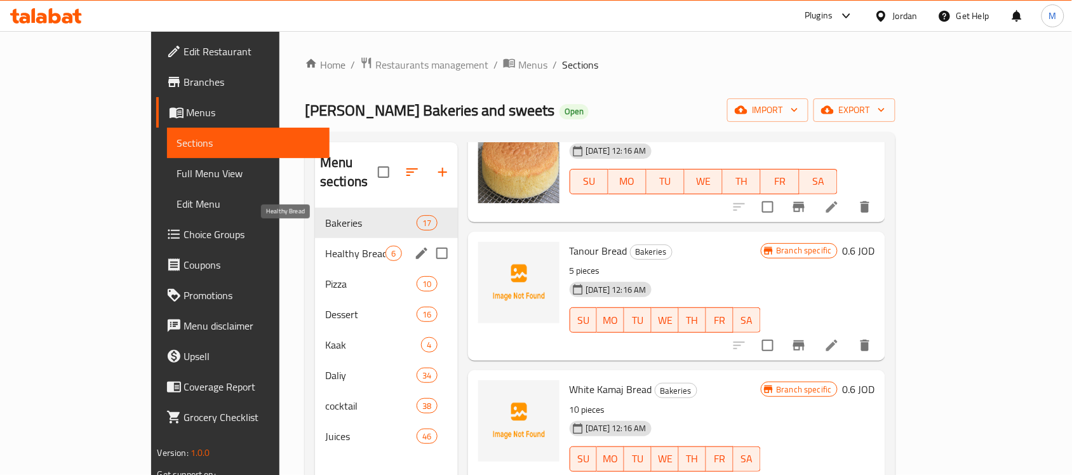
click at [325, 246] on span "Healthy Bread" at bounding box center [355, 253] width 60 height 15
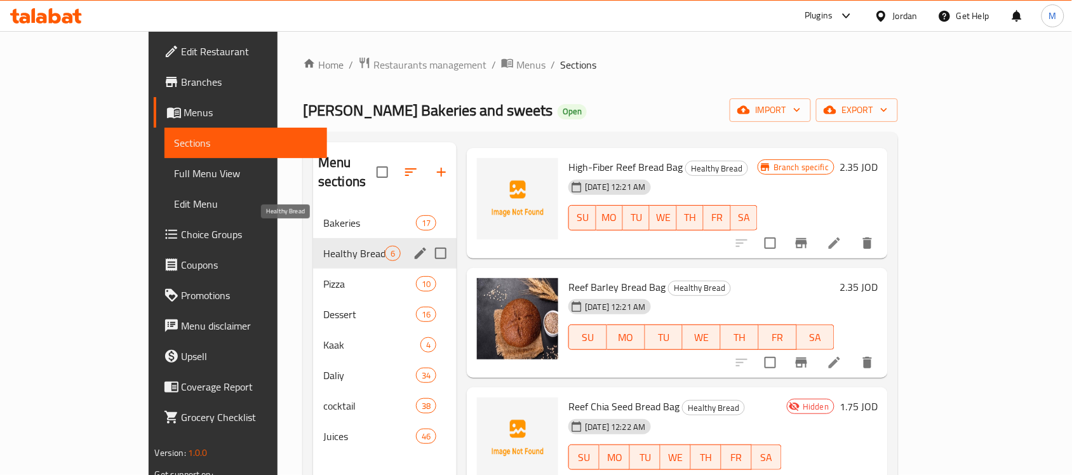
scroll to position [274, 0]
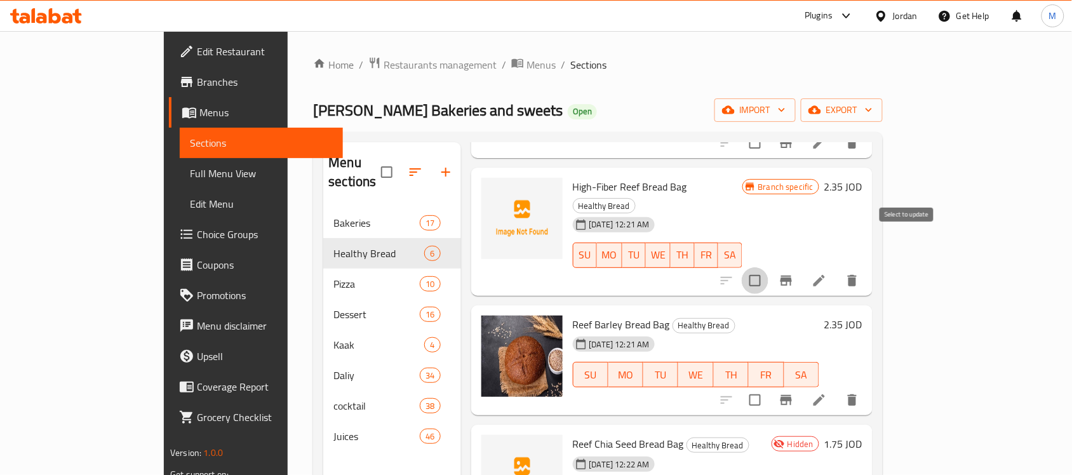
click at [768, 267] on input "checkbox" at bounding box center [755, 280] width 27 height 27
checkbox input "true"
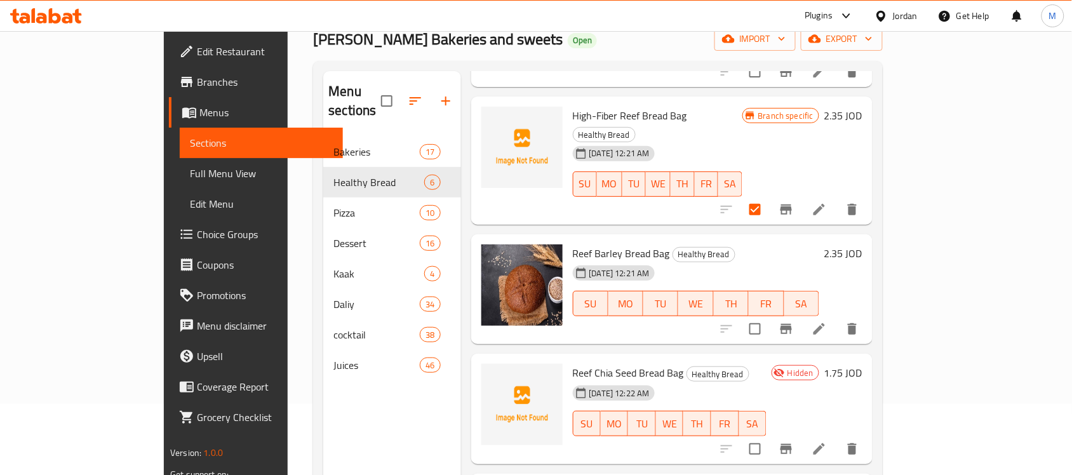
scroll to position [178, 0]
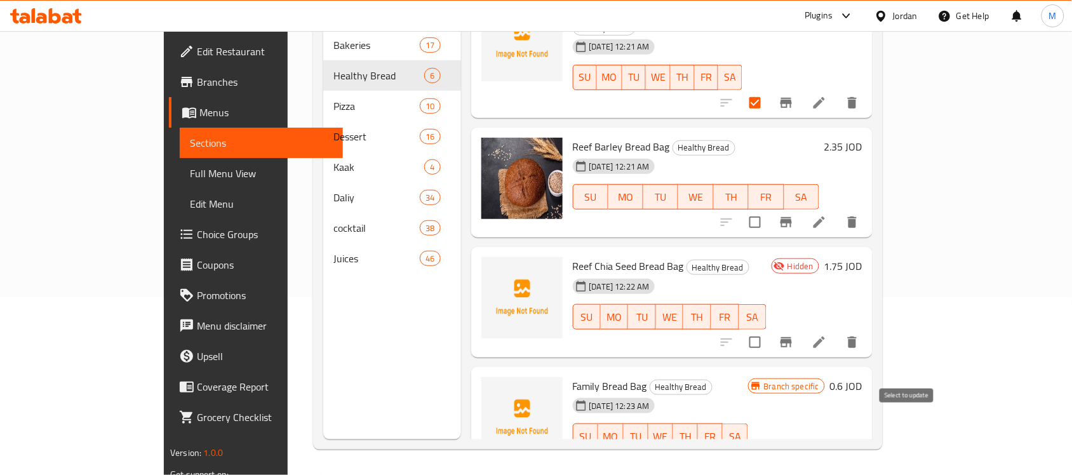
click at [768, 448] on input "checkbox" at bounding box center [755, 461] width 27 height 27
checkbox input "true"
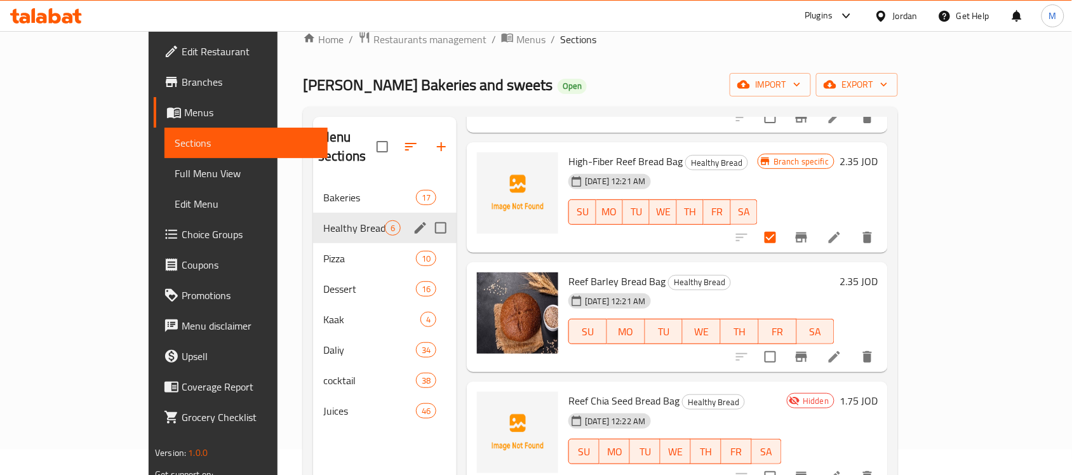
scroll to position [20, 0]
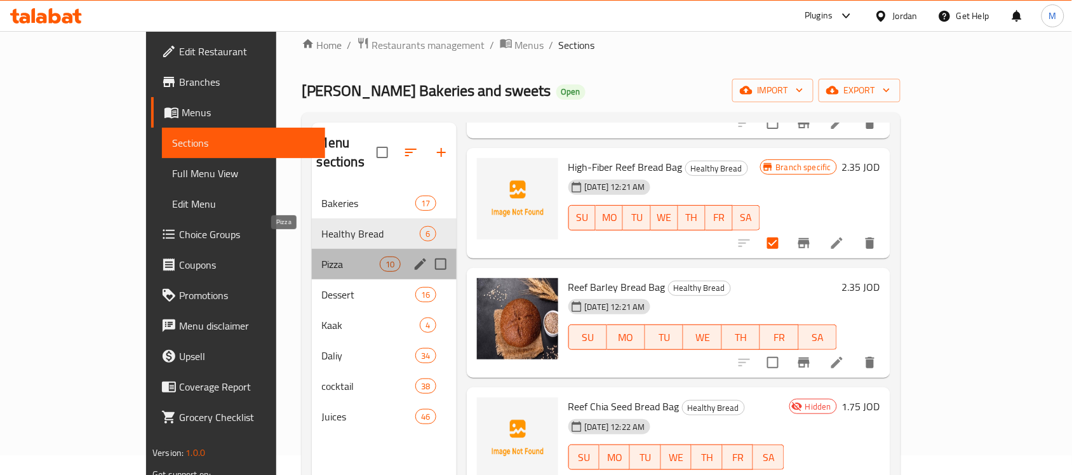
click at [322, 257] on span "Pizza" at bounding box center [351, 264] width 58 height 15
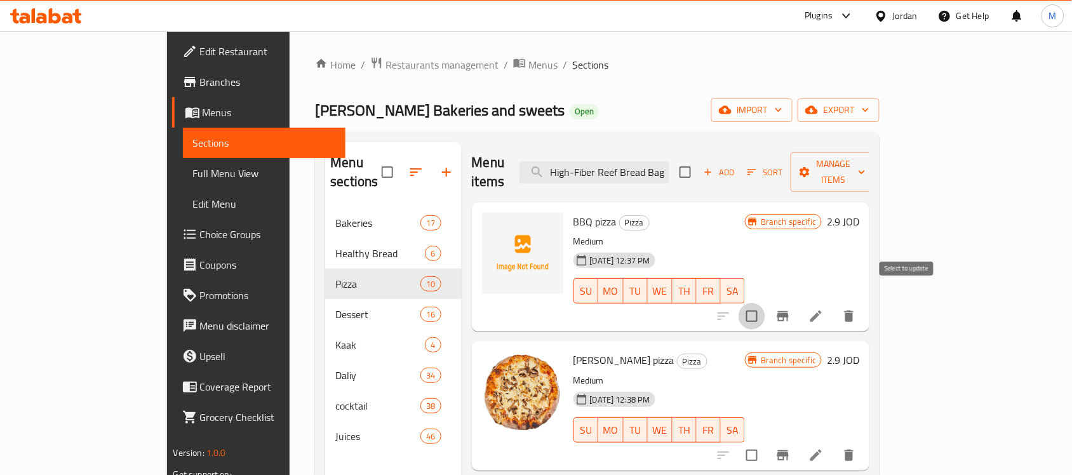
click at [765, 303] on input "checkbox" at bounding box center [752, 316] width 27 height 27
checkbox input "true"
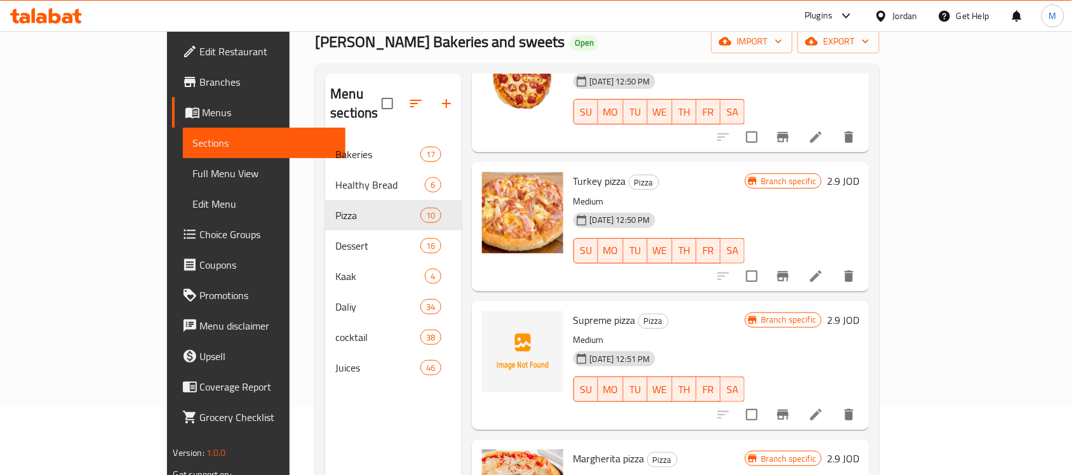
scroll to position [178, 0]
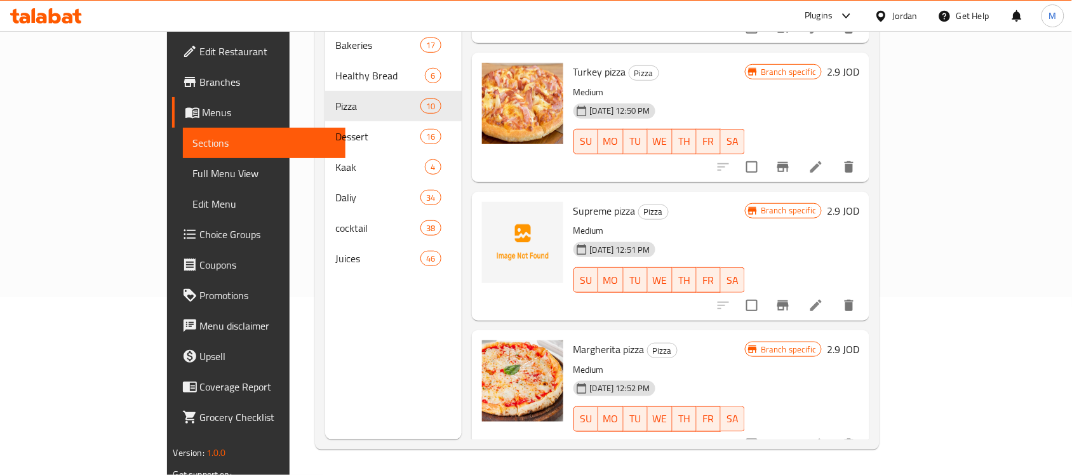
click at [765, 292] on input "checkbox" at bounding box center [752, 305] width 27 height 27
checkbox input "true"
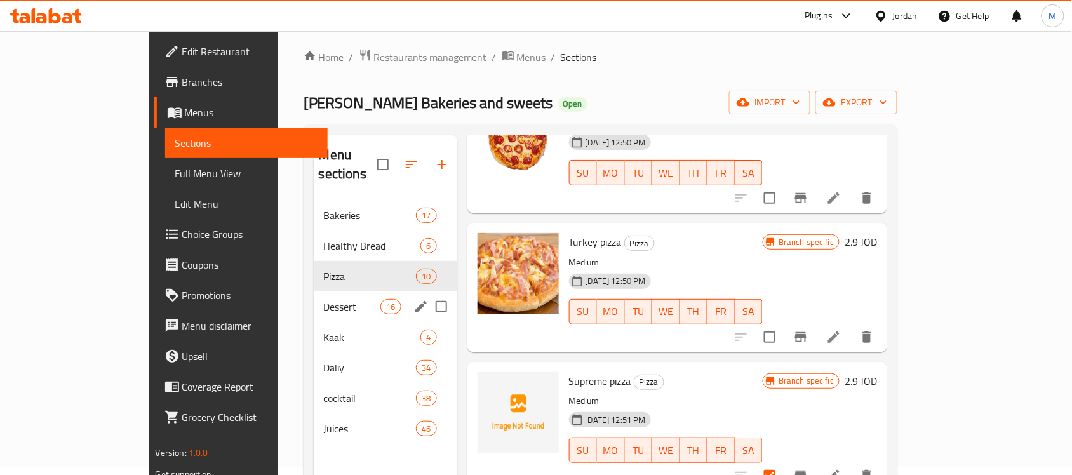
scroll to position [0, 0]
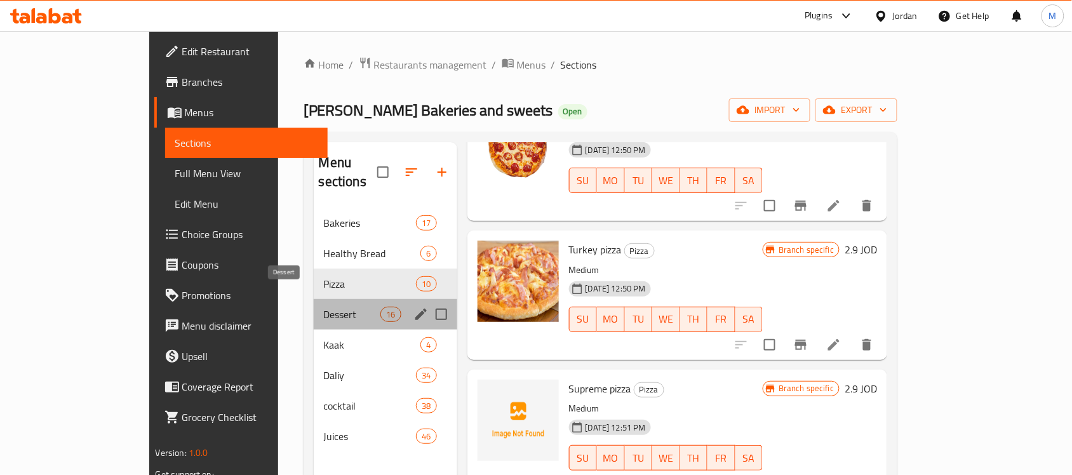
click at [324, 307] on span "Dessert" at bounding box center [352, 314] width 57 height 15
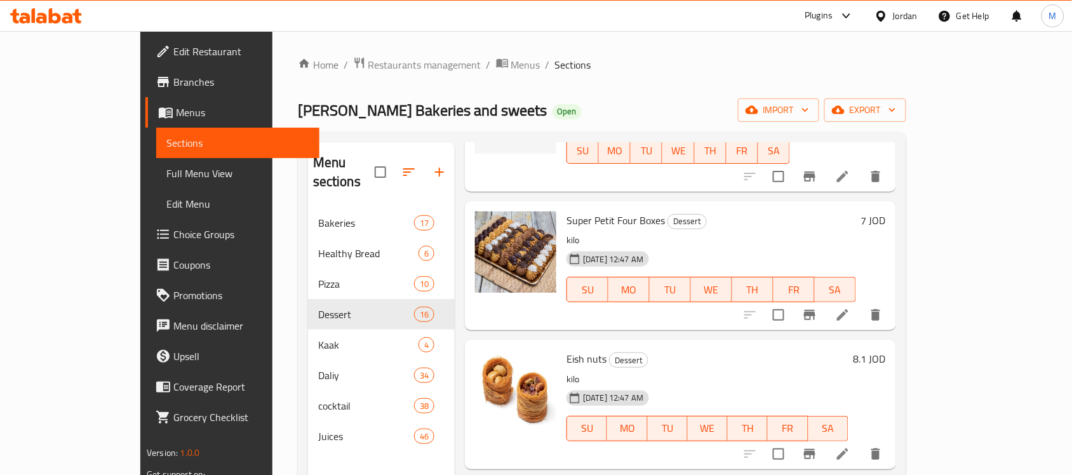
scroll to position [953, 0]
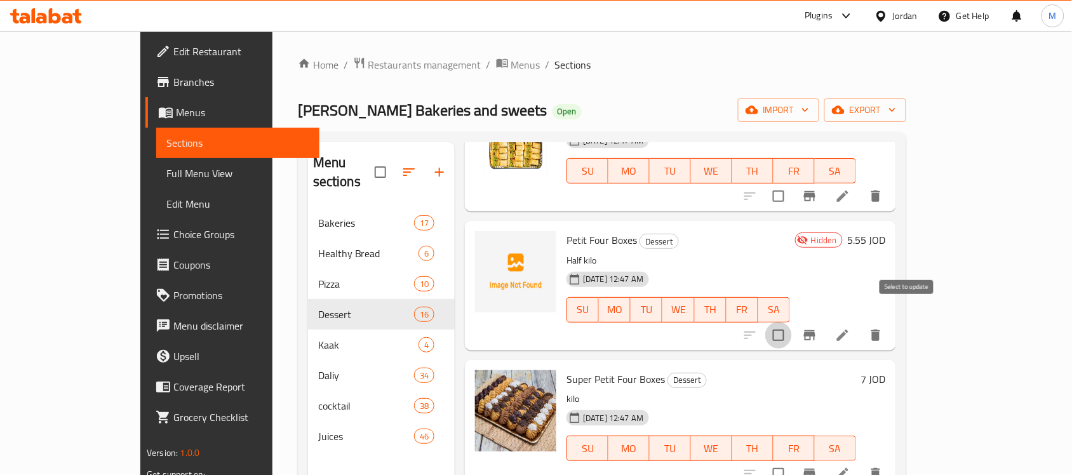
click at [792, 322] on input "checkbox" at bounding box center [778, 335] width 27 height 27
checkbox input "false"
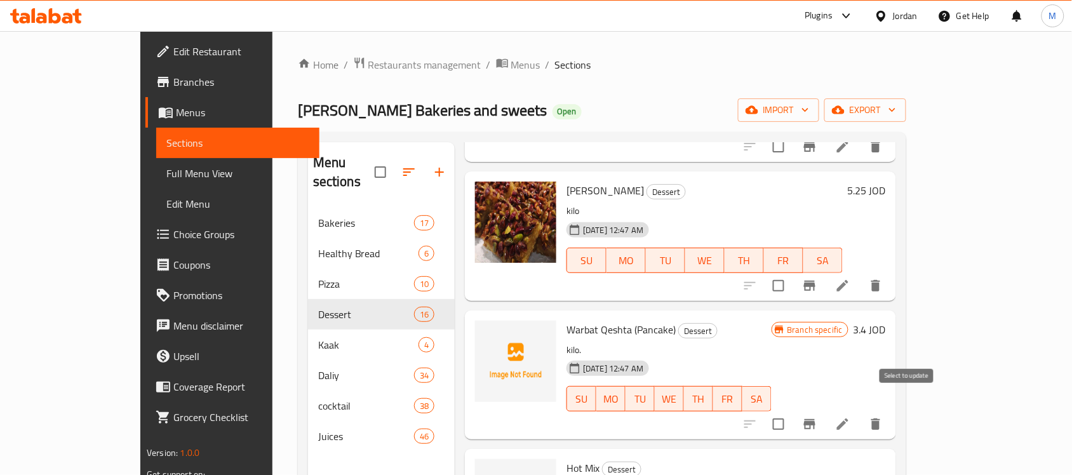
click at [792, 411] on input "checkbox" at bounding box center [778, 424] width 27 height 27
checkbox input "true"
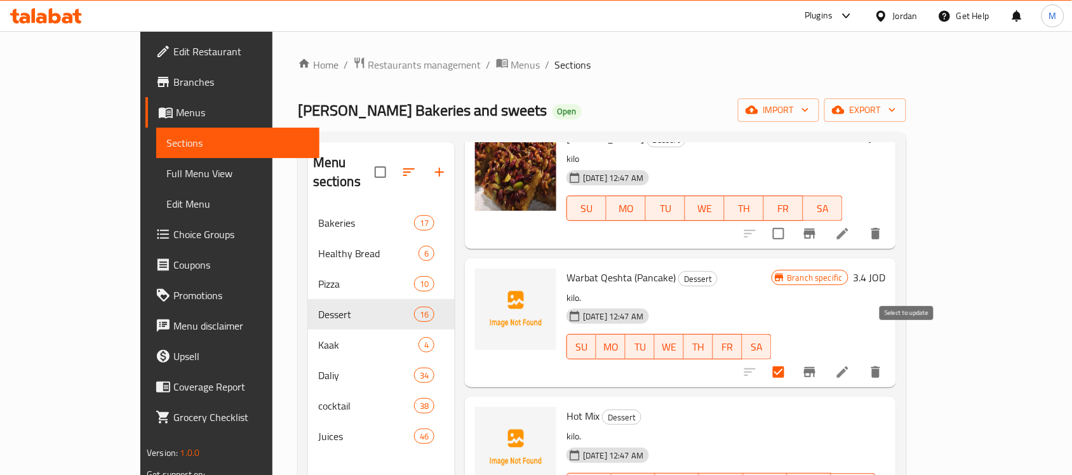
scroll to position [1775, 0]
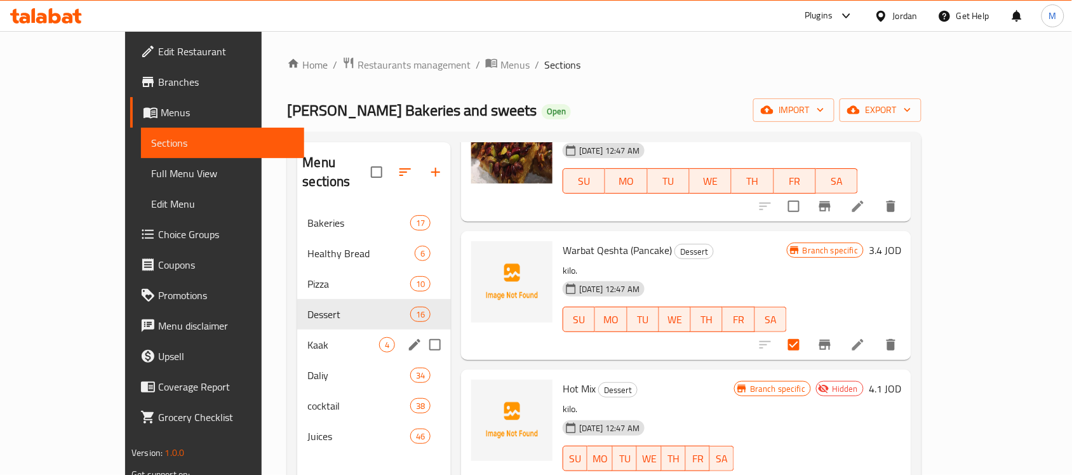
click at [306, 338] on div "Kaak 4" at bounding box center [374, 345] width 154 height 30
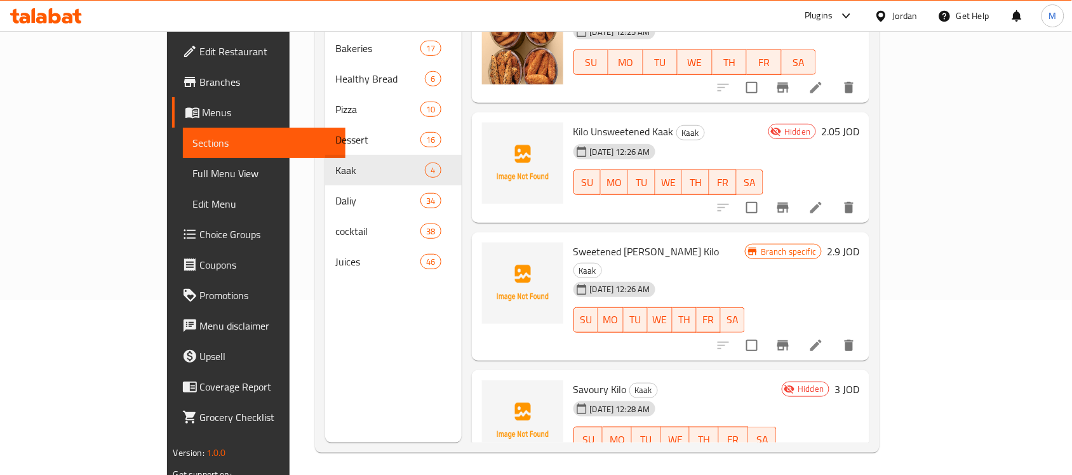
scroll to position [178, 0]
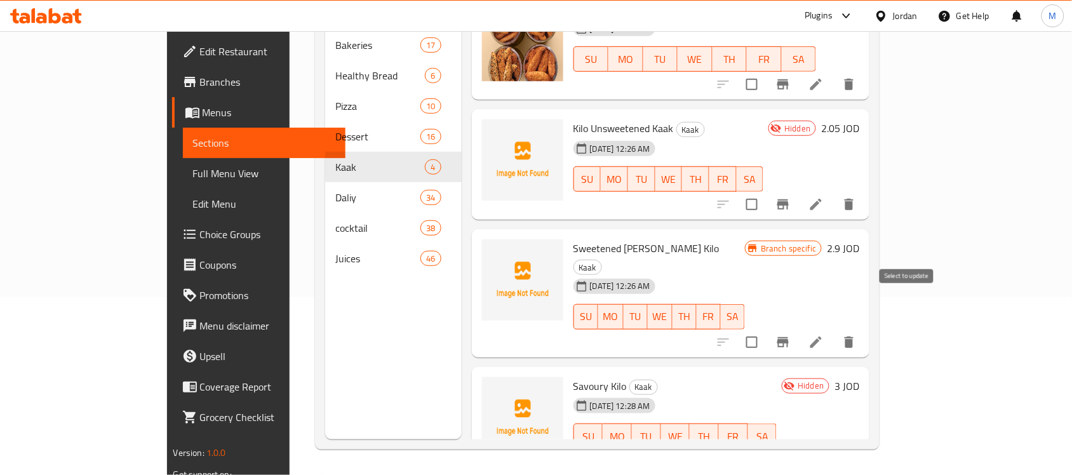
click at [765, 329] on input "checkbox" at bounding box center [752, 342] width 27 height 27
checkbox input "true"
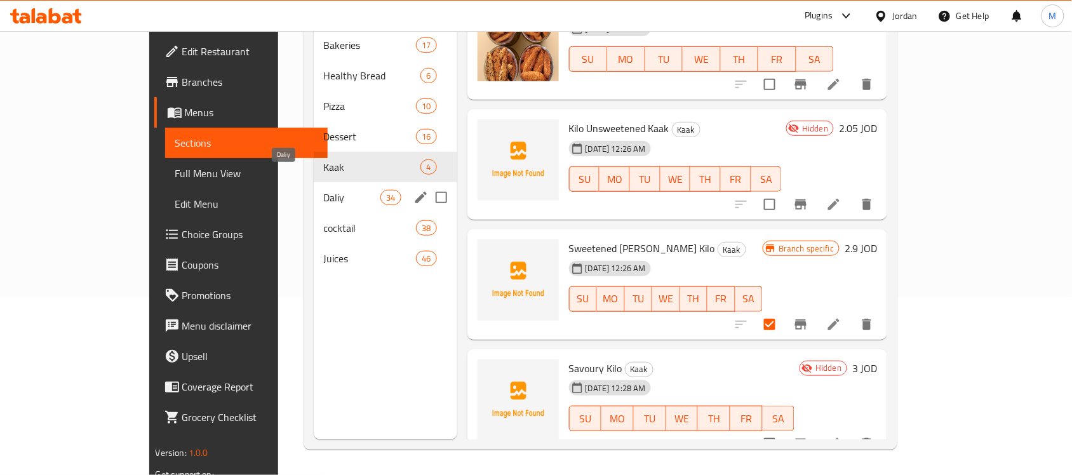
click at [324, 190] on span "Daliy" at bounding box center [352, 197] width 57 height 15
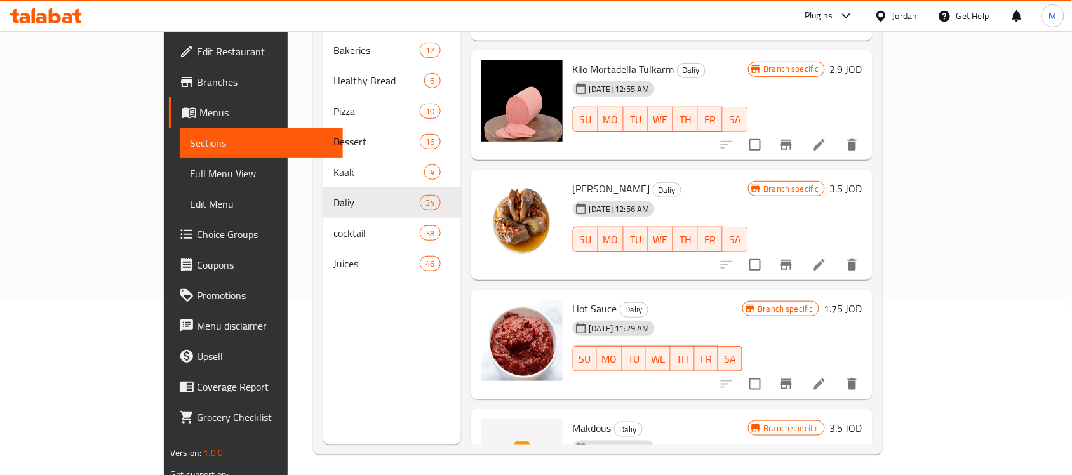
scroll to position [178, 0]
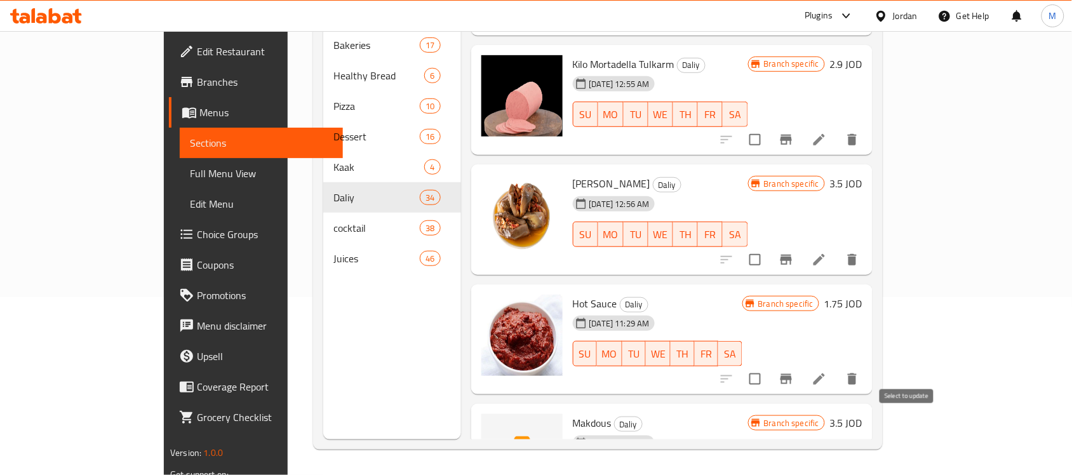
checkbox input "true"
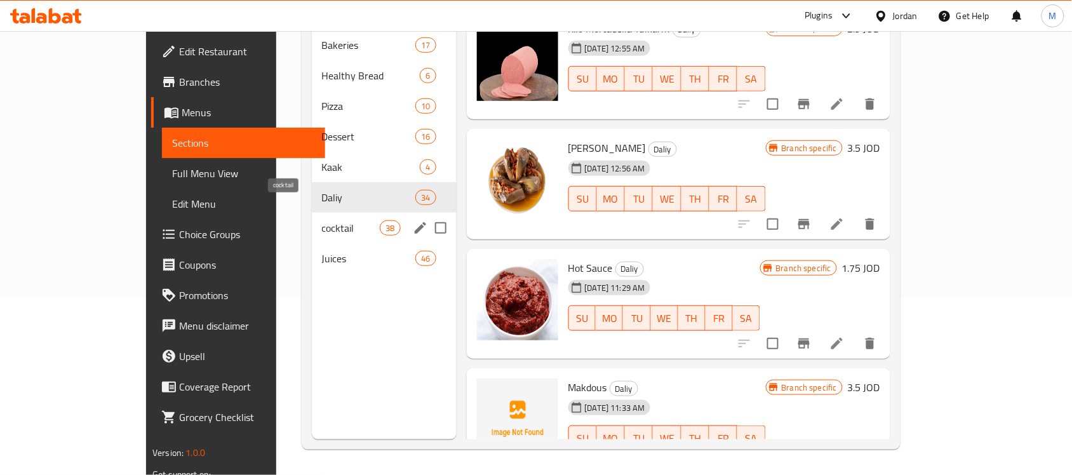
click at [322, 220] on span "cocktail" at bounding box center [351, 227] width 58 height 15
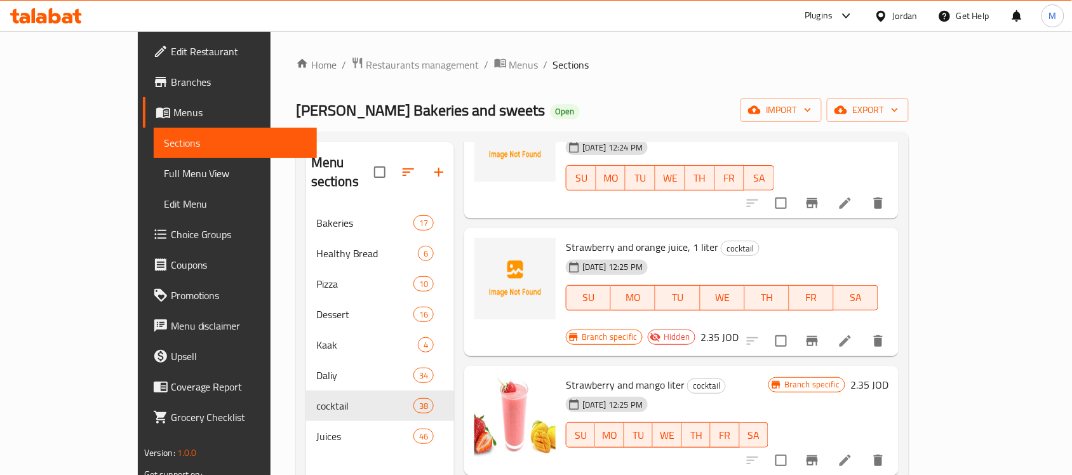
scroll to position [1905, 0]
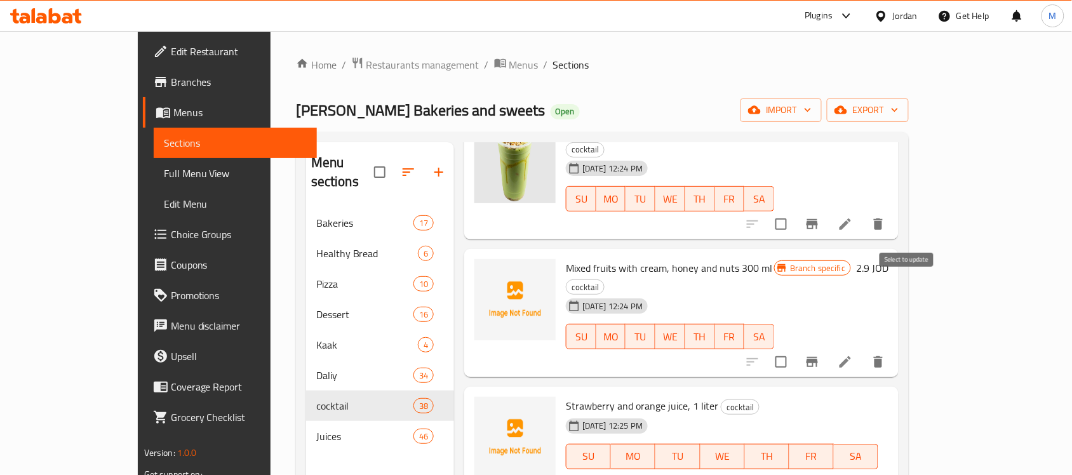
click at [794, 349] on input "checkbox" at bounding box center [781, 362] width 27 height 27
checkbox input "true"
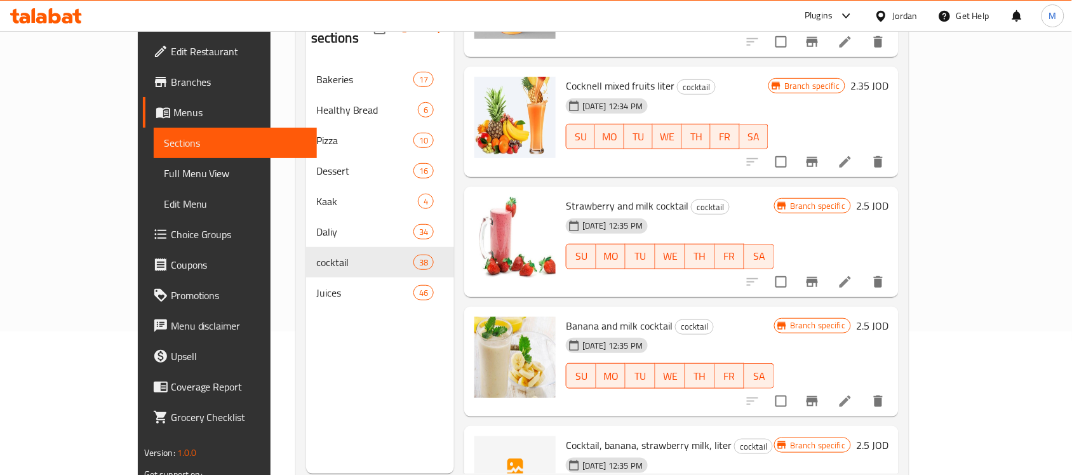
scroll to position [178, 0]
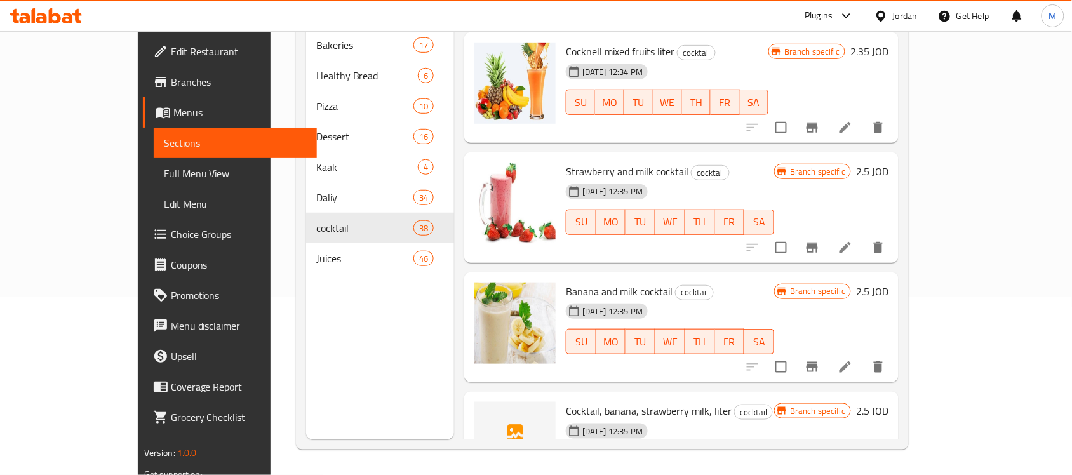
checkbox input "true"
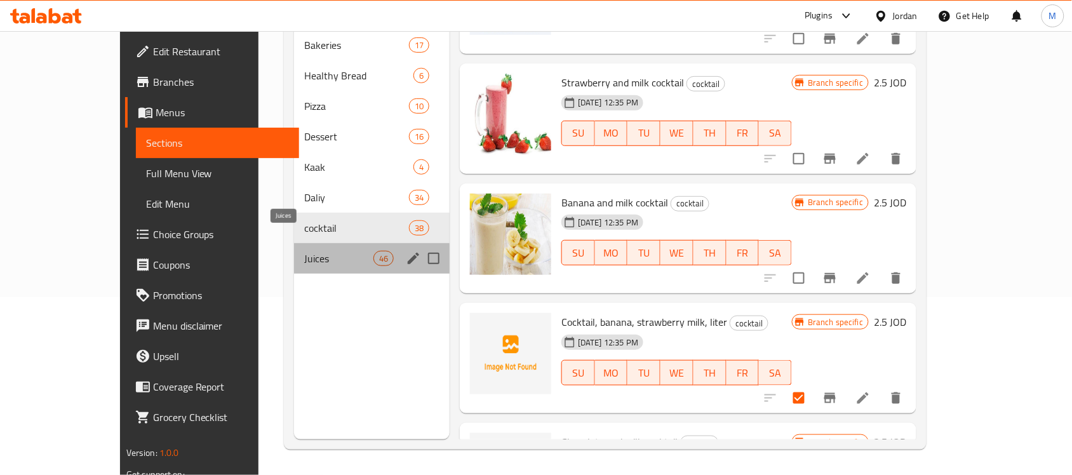
click at [308, 251] on span "Juices" at bounding box center [338, 258] width 69 height 15
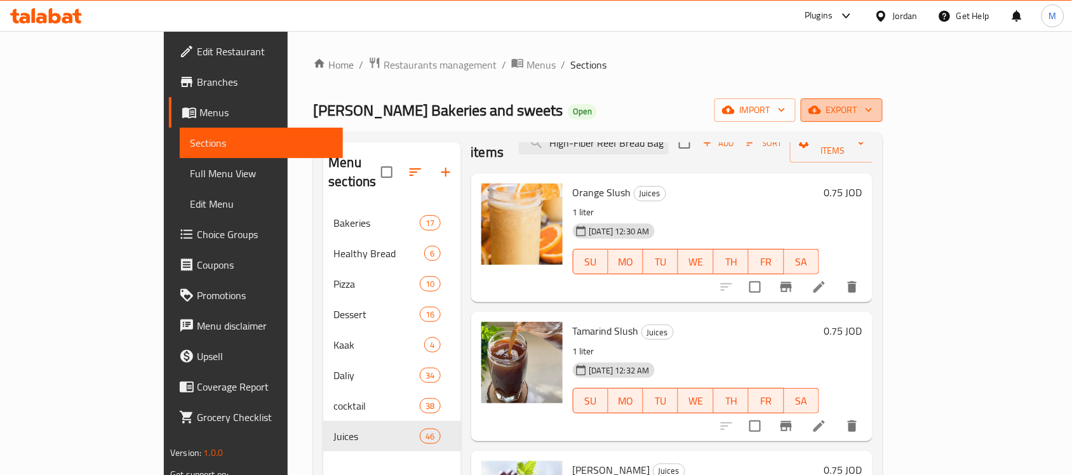
click at [873, 105] on span "export" at bounding box center [842, 110] width 62 height 16
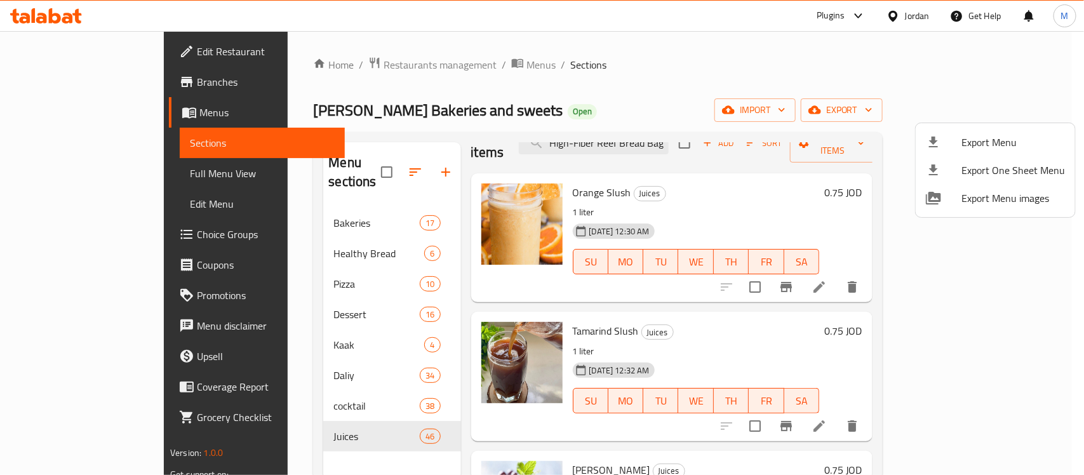
click at [811, 118] on div at bounding box center [542, 237] width 1084 height 475
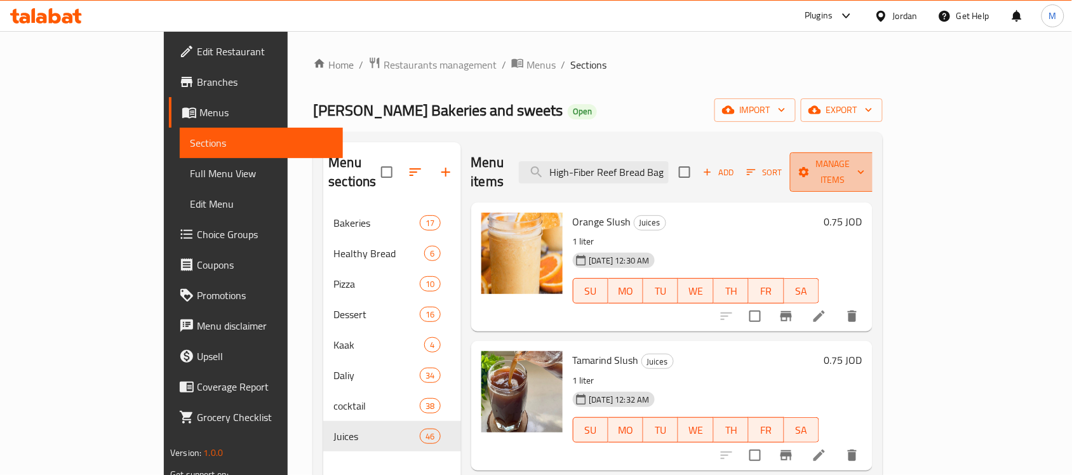
click at [865, 166] on span "Manage items" at bounding box center [832, 172] width 65 height 32
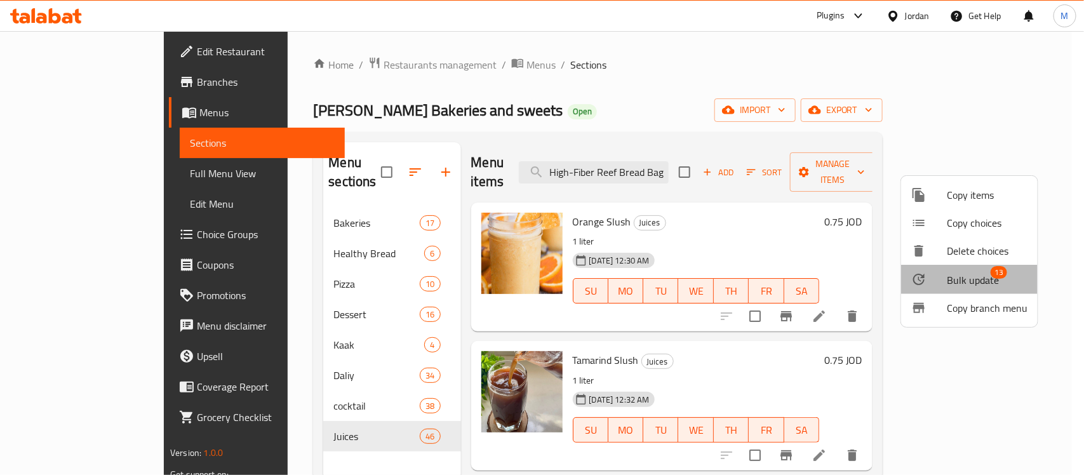
click at [979, 281] on span "Bulk update" at bounding box center [973, 279] width 52 height 15
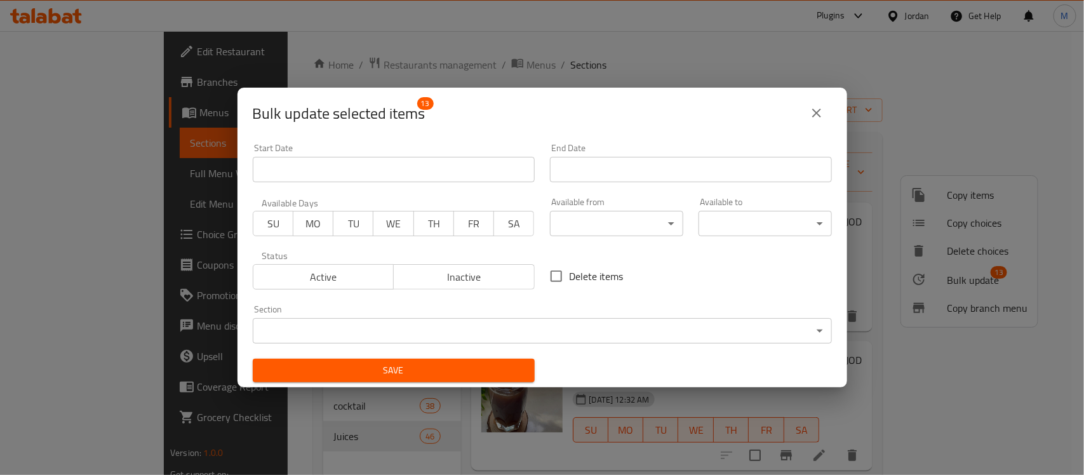
click at [421, 281] on span "Inactive" at bounding box center [464, 277] width 131 height 18
click at [446, 376] on span "Save" at bounding box center [394, 371] width 262 height 16
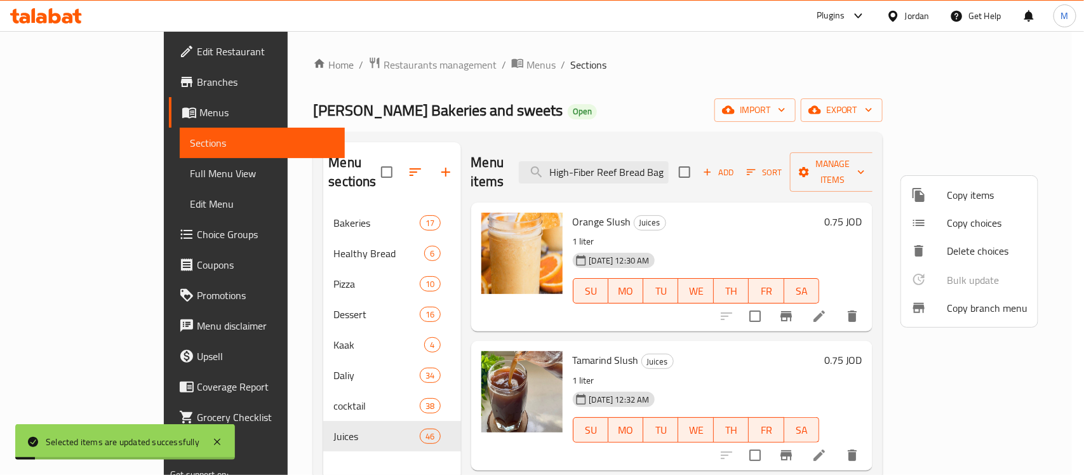
click at [268, 394] on div at bounding box center [542, 237] width 1084 height 475
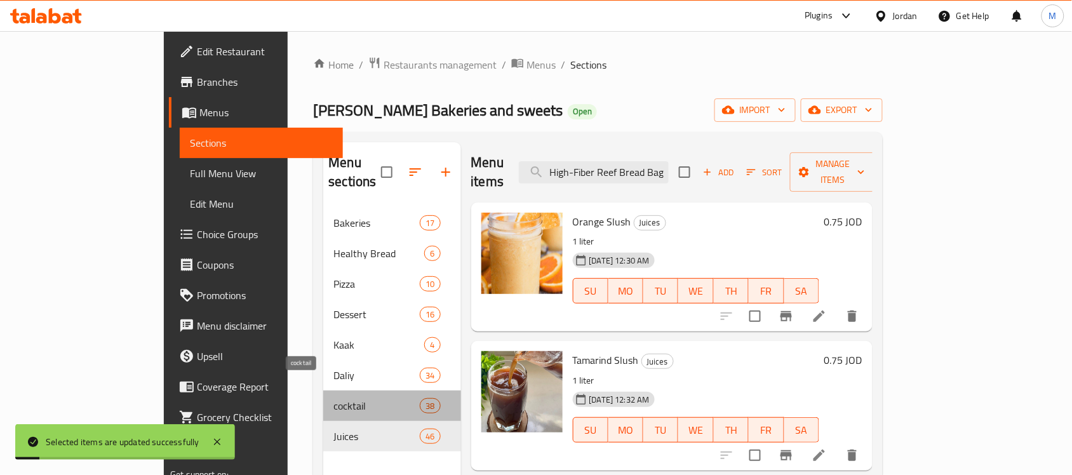
click at [333, 398] on span "cocktail" at bounding box center [376, 405] width 86 height 15
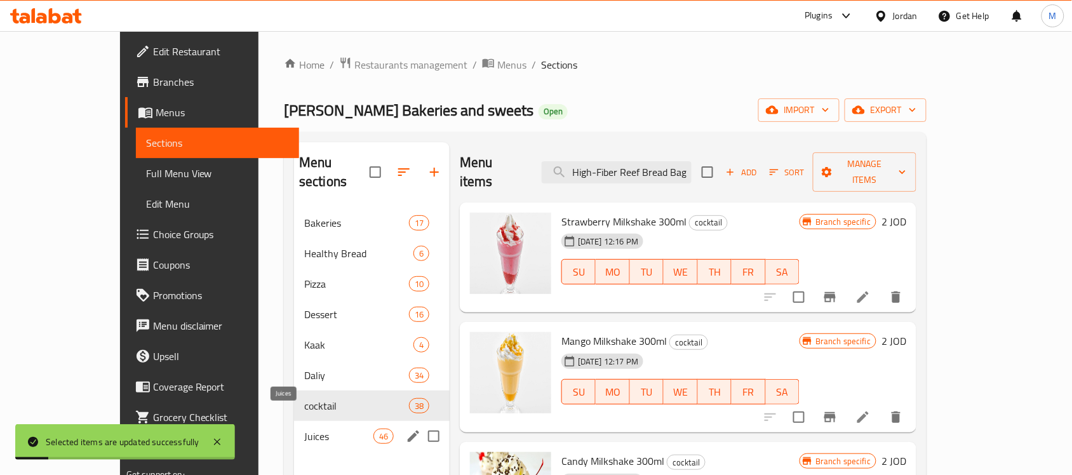
click at [304, 429] on span "Juices" at bounding box center [338, 436] width 69 height 15
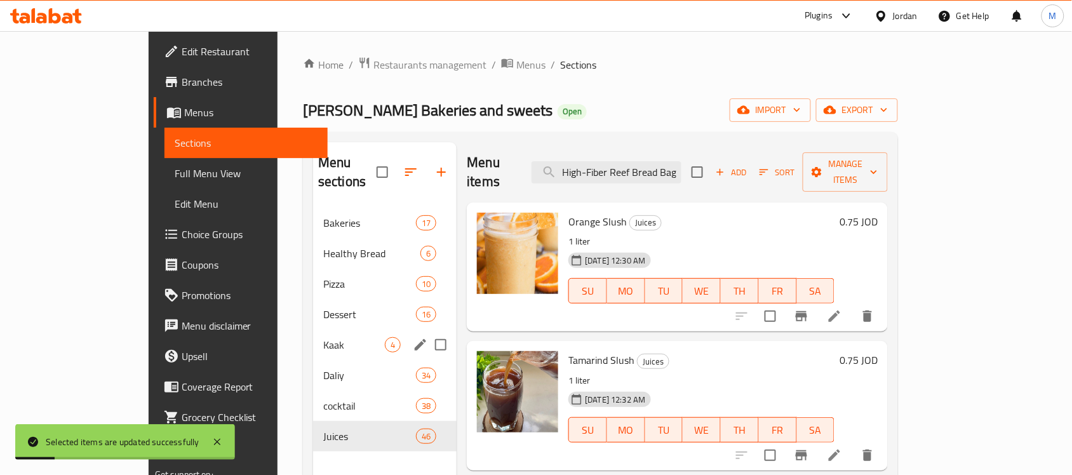
click at [323, 307] on span "Dessert" at bounding box center [369, 314] width 93 height 15
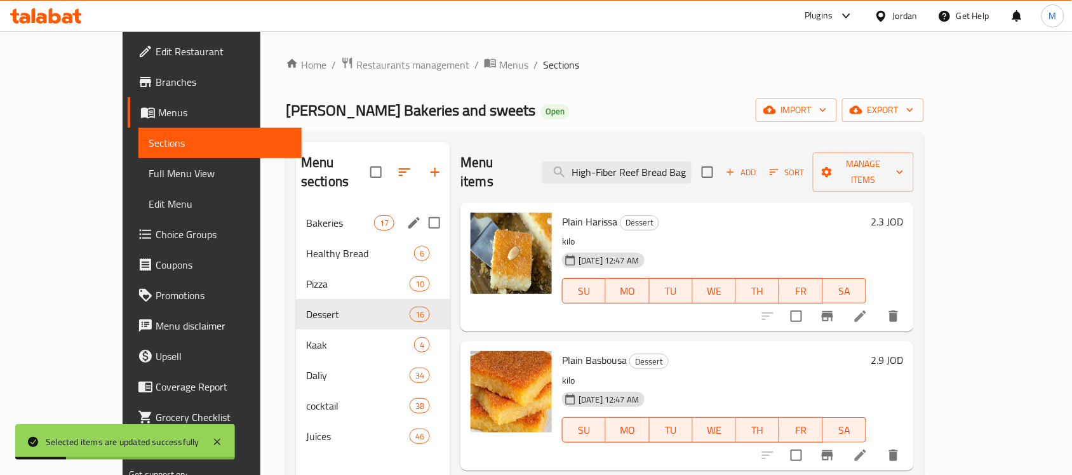
click at [296, 215] on div "Bakeries 17" at bounding box center [373, 223] width 154 height 30
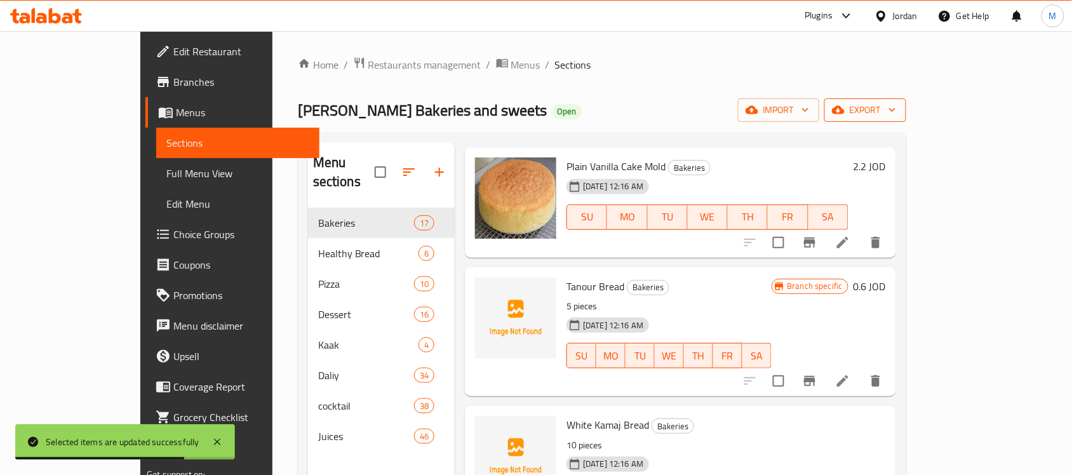
click at [896, 103] on span "export" at bounding box center [865, 110] width 62 height 16
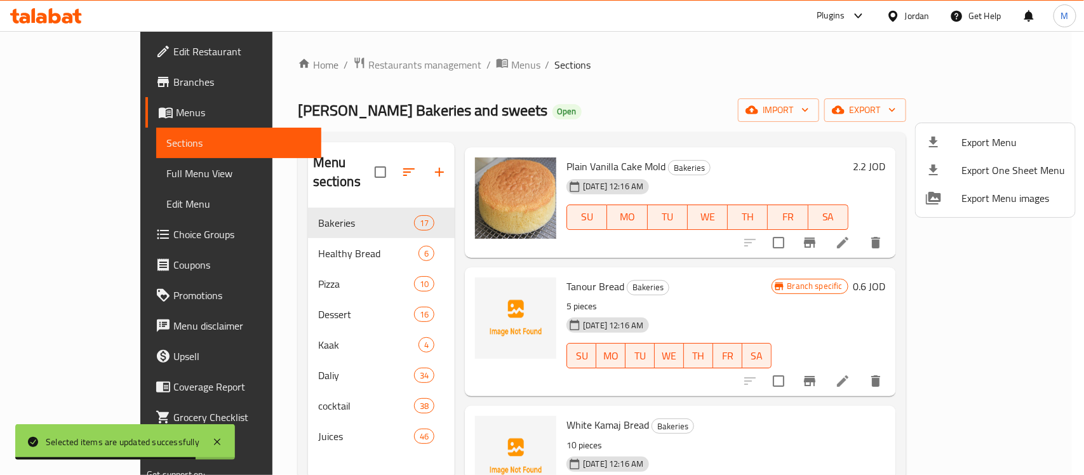
click at [1018, 148] on span "Export Menu" at bounding box center [1013, 142] width 104 height 15
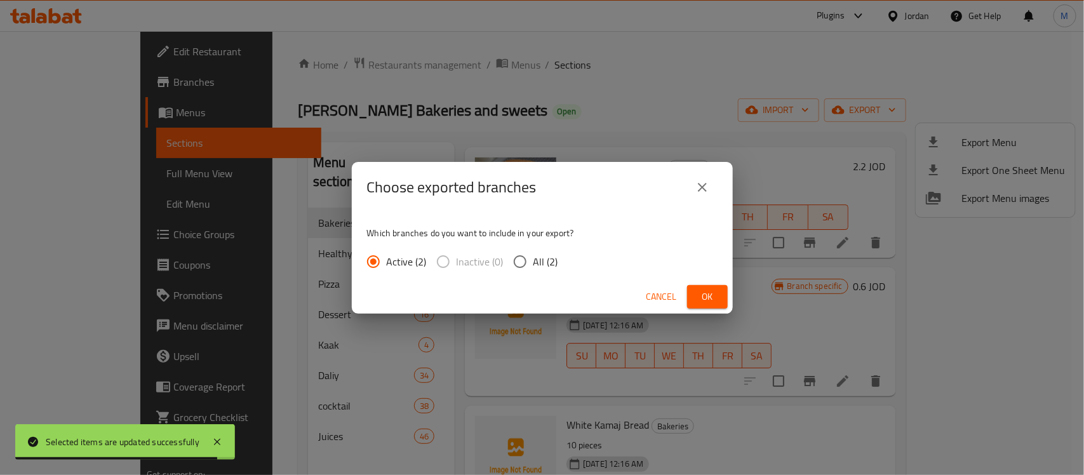
click at [716, 302] on span "Ok" at bounding box center [707, 297] width 20 height 16
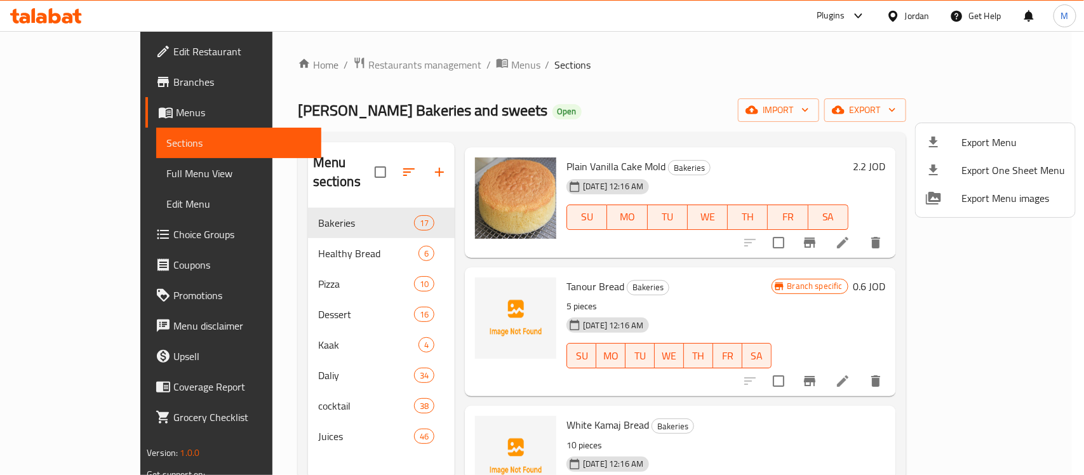
click at [819, 98] on div at bounding box center [542, 237] width 1084 height 475
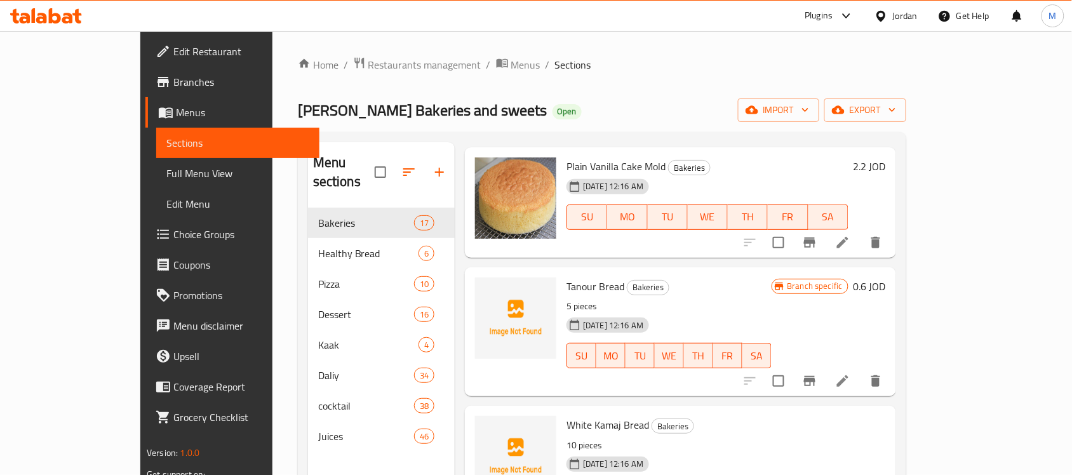
click at [891, 15] on div at bounding box center [883, 16] width 18 height 14
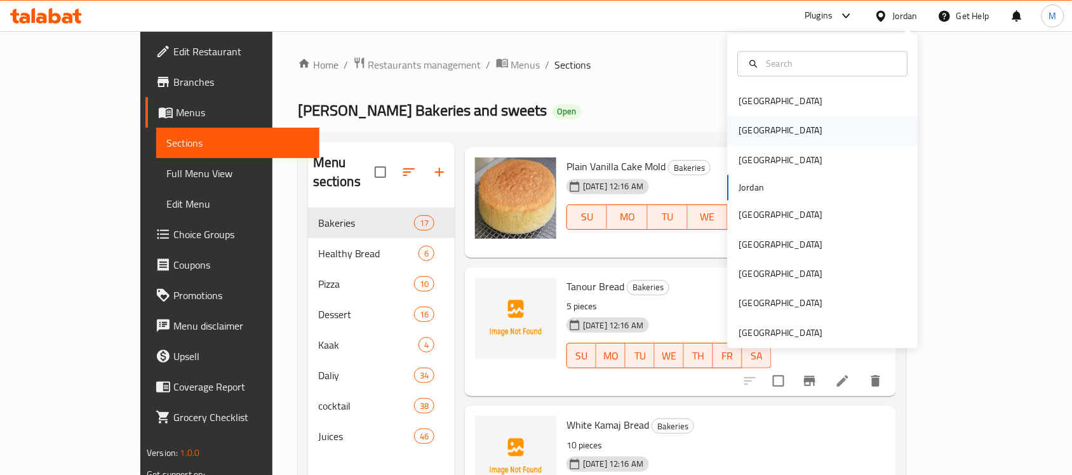
click at [812, 124] on div "[GEOGRAPHIC_DATA]" at bounding box center [823, 130] width 191 height 29
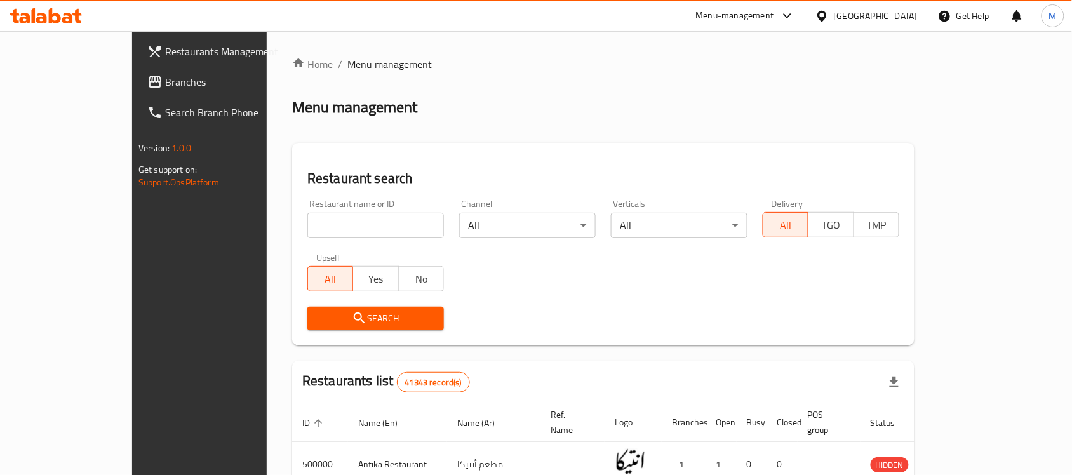
click at [307, 218] on input "search" at bounding box center [375, 225] width 137 height 25
paste input "[PERSON_NAME]"
click button "Search" at bounding box center [375, 318] width 137 height 23
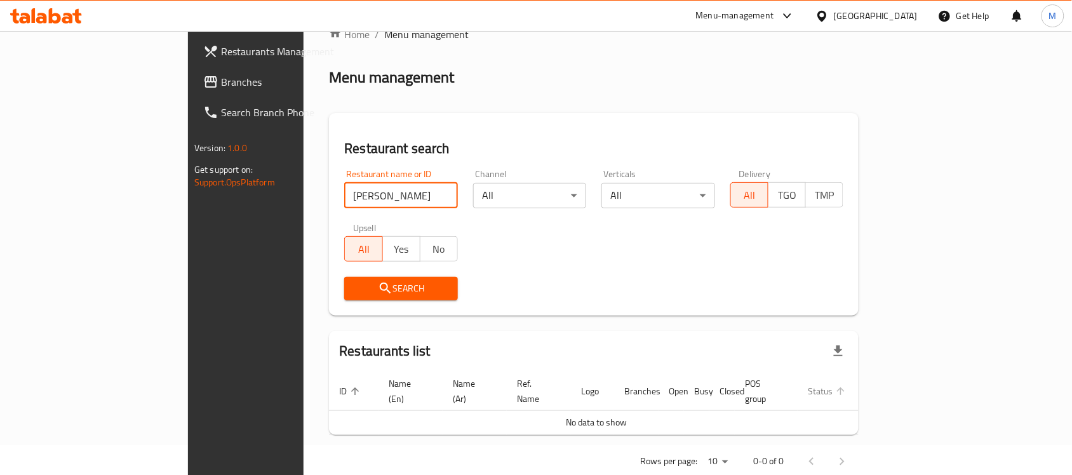
scroll to position [43, 0]
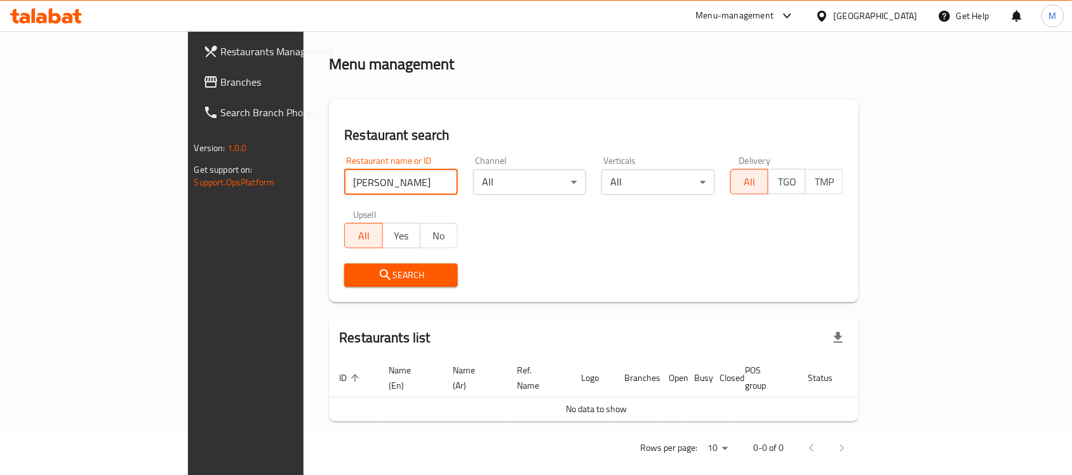
click at [344, 183] on input "[PERSON_NAME]" at bounding box center [401, 182] width 114 height 25
type input "[PERSON_NAME]"
click button "Search" at bounding box center [401, 275] width 114 height 23
click at [344, 183] on input "[PERSON_NAME]" at bounding box center [401, 182] width 114 height 25
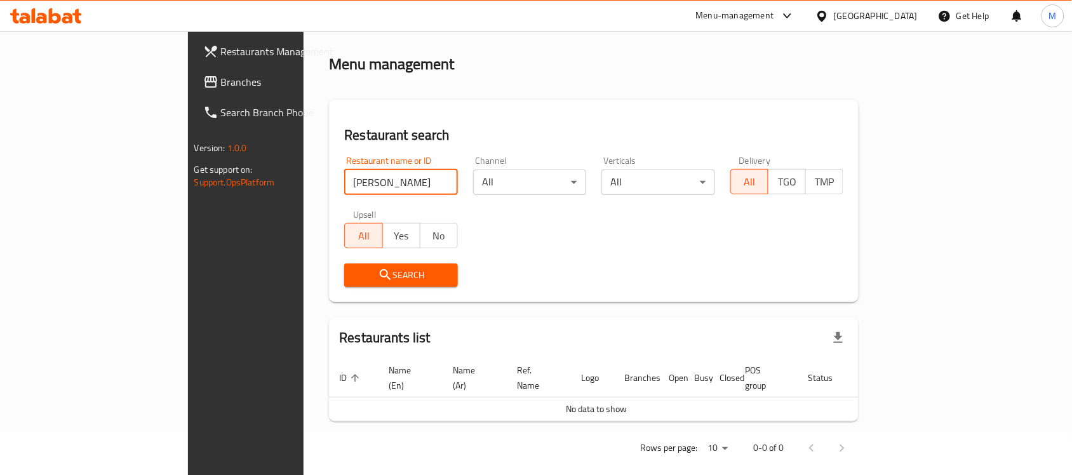
click at [344, 183] on input "[PERSON_NAME]" at bounding box center [401, 182] width 114 height 25
type input "ت"
type input "السلطان ايوب"
click button "Search" at bounding box center [401, 275] width 114 height 23
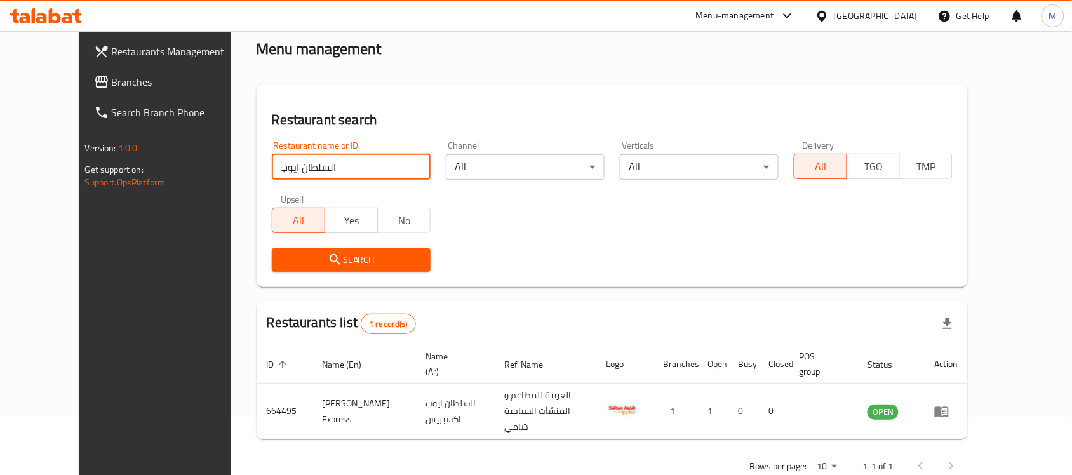
scroll to position [67, 0]
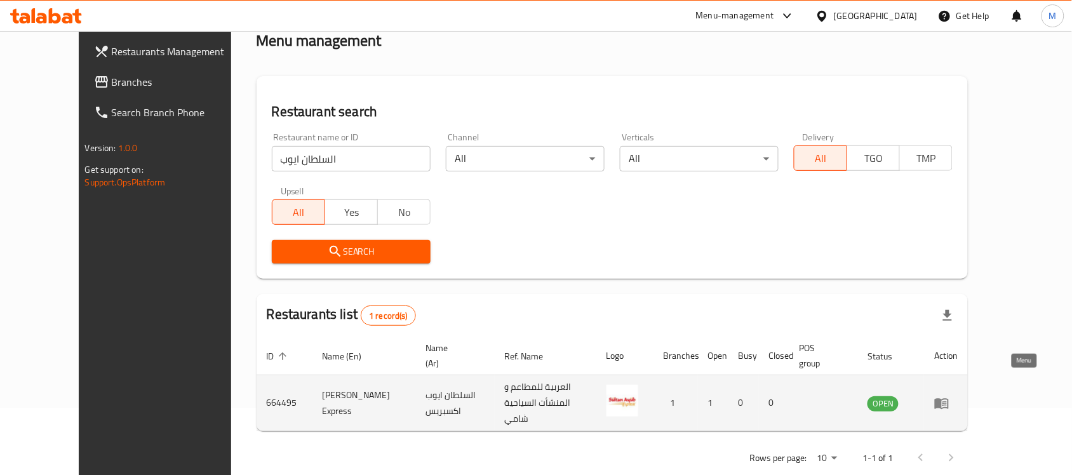
click at [947, 401] on icon "enhanced table" at bounding box center [944, 403] width 4 height 5
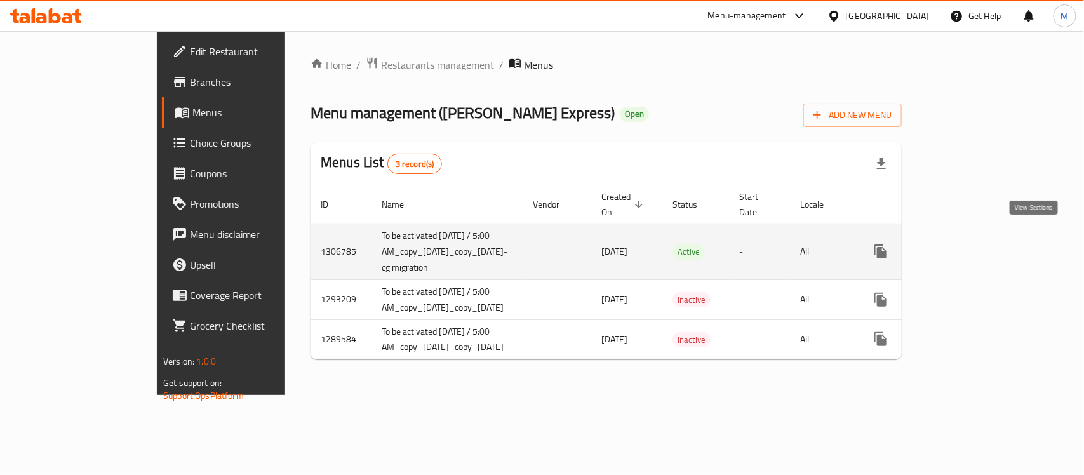
click at [988, 238] on link "enhanced table" at bounding box center [972, 251] width 30 height 30
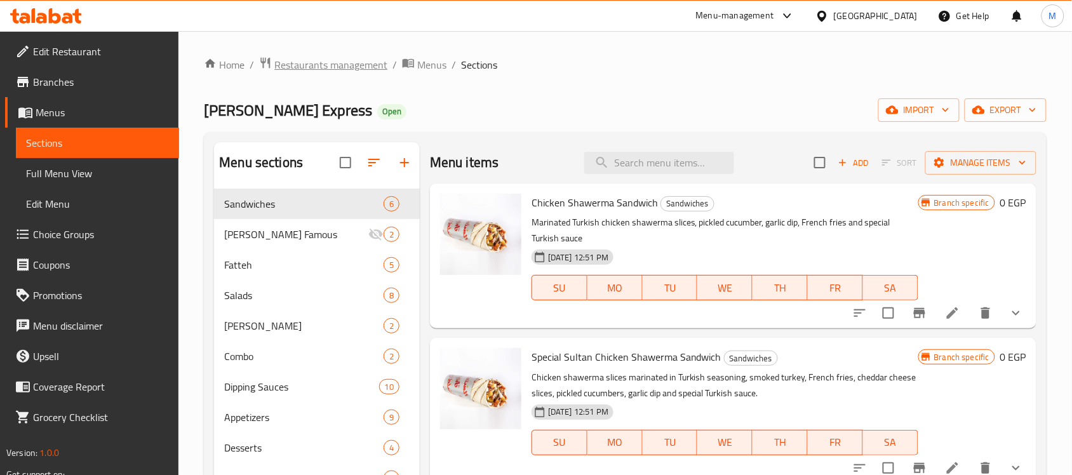
click at [343, 60] on span "Restaurants management" at bounding box center [330, 64] width 113 height 15
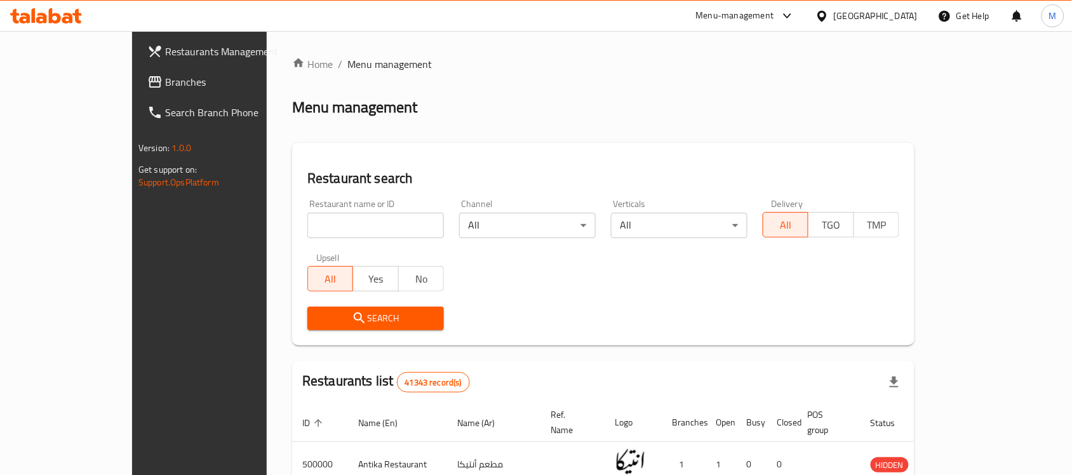
click at [313, 243] on div "Restaurant name or ID Restaurant name or ID" at bounding box center [376, 219] width 152 height 54
click at [312, 229] on input "search" at bounding box center [375, 225] width 137 height 25
paste input "502491"
type input "502491"
click button "Search" at bounding box center [375, 318] width 137 height 23
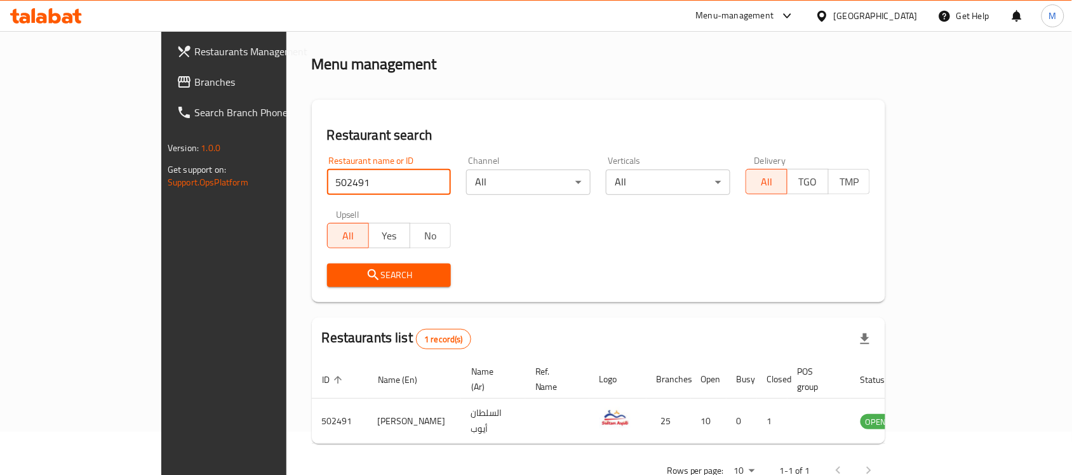
scroll to position [67, 0]
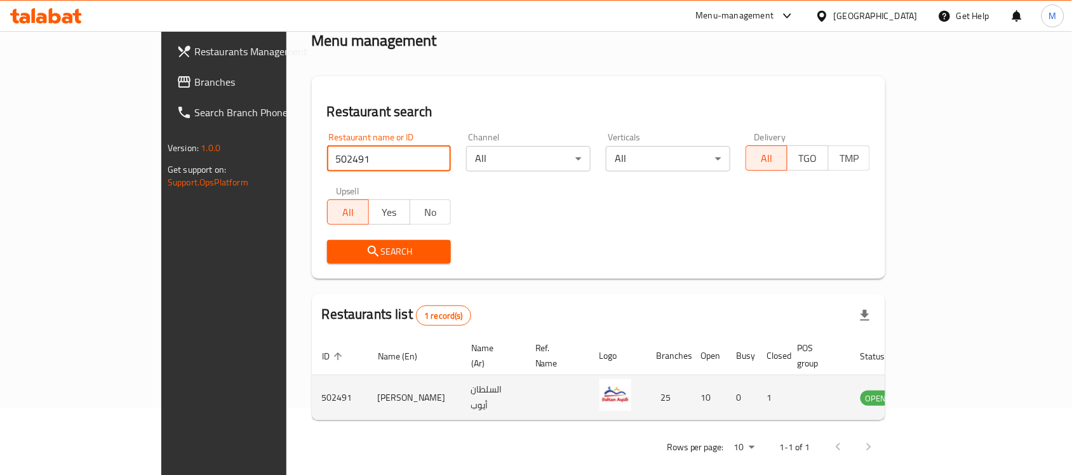
click at [942, 390] on icon "enhanced table" at bounding box center [934, 397] width 15 height 15
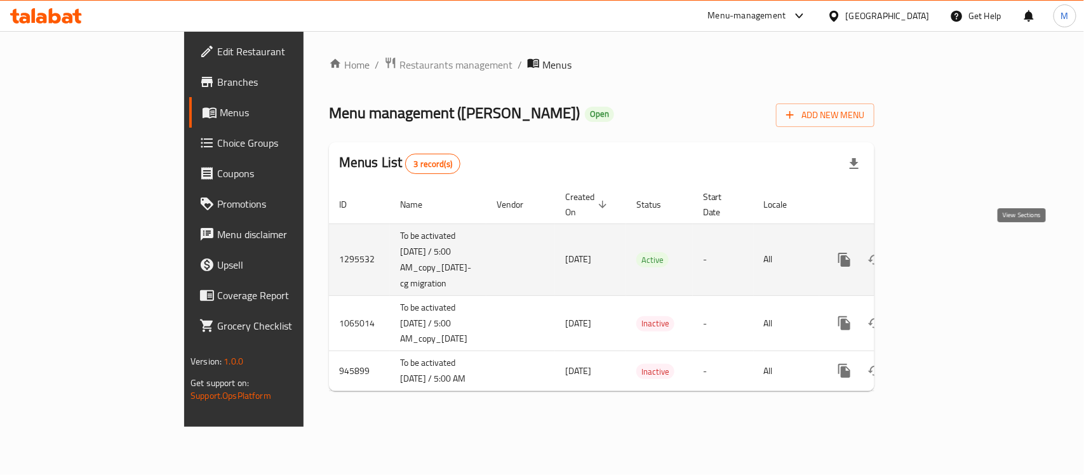
click at [944, 252] on icon "enhanced table" at bounding box center [935, 259] width 15 height 15
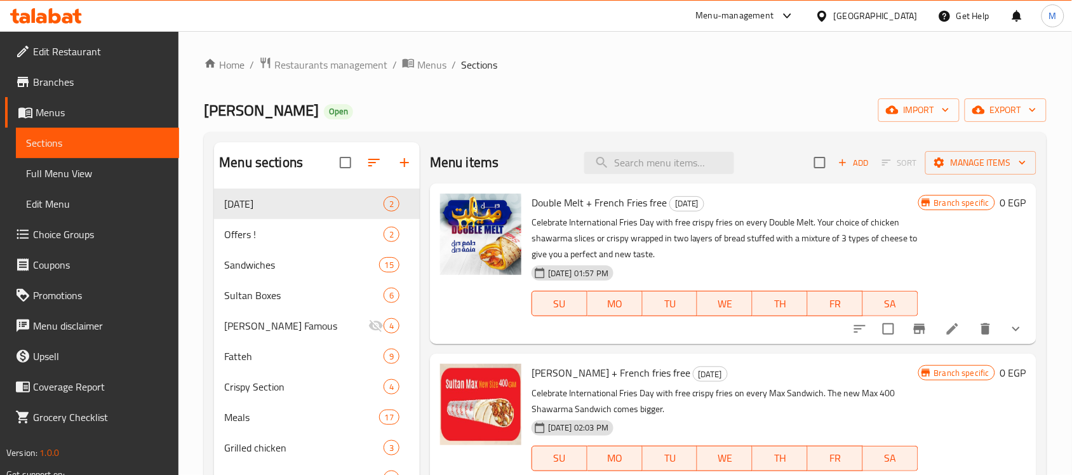
click at [97, 235] on span "Choice Groups" at bounding box center [101, 234] width 136 height 15
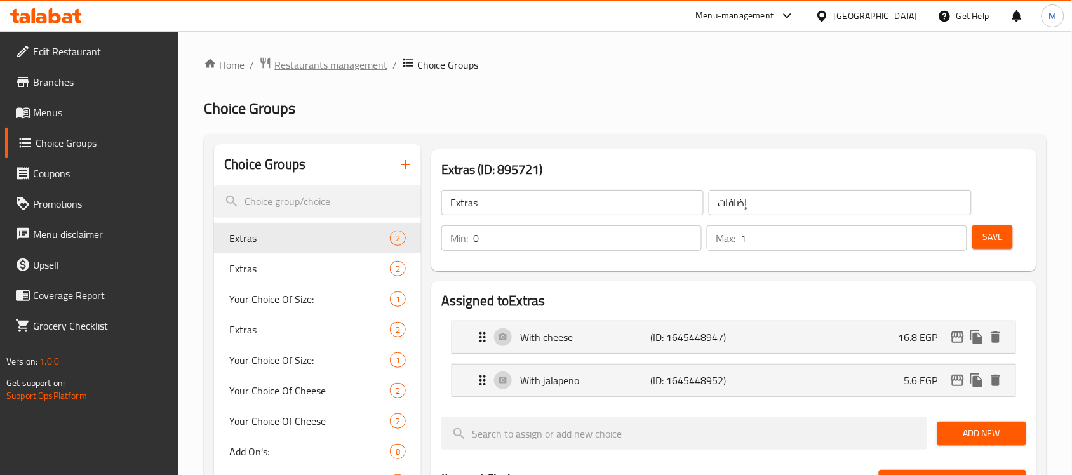
click at [269, 62] on icon "breadcrumb" at bounding box center [266, 63] width 10 height 11
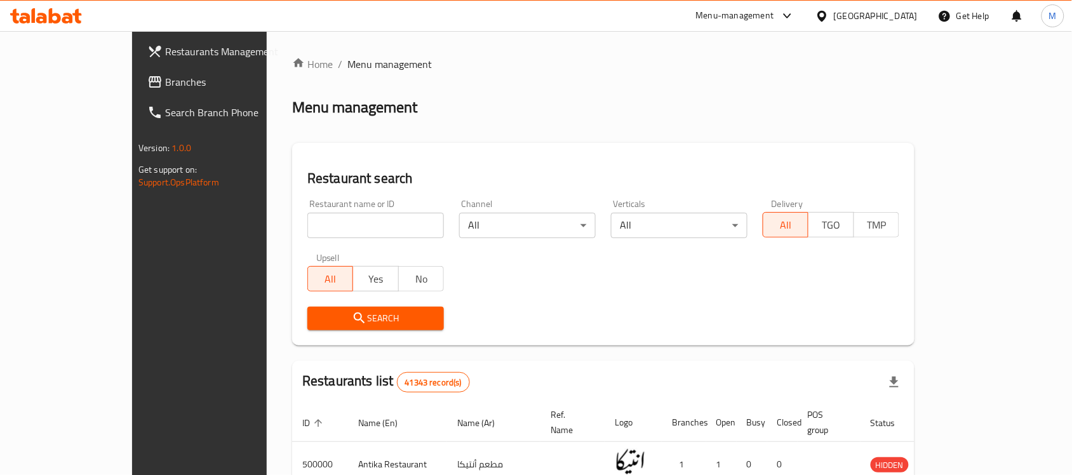
click at [895, 10] on div "[GEOGRAPHIC_DATA]" at bounding box center [876, 16] width 84 height 14
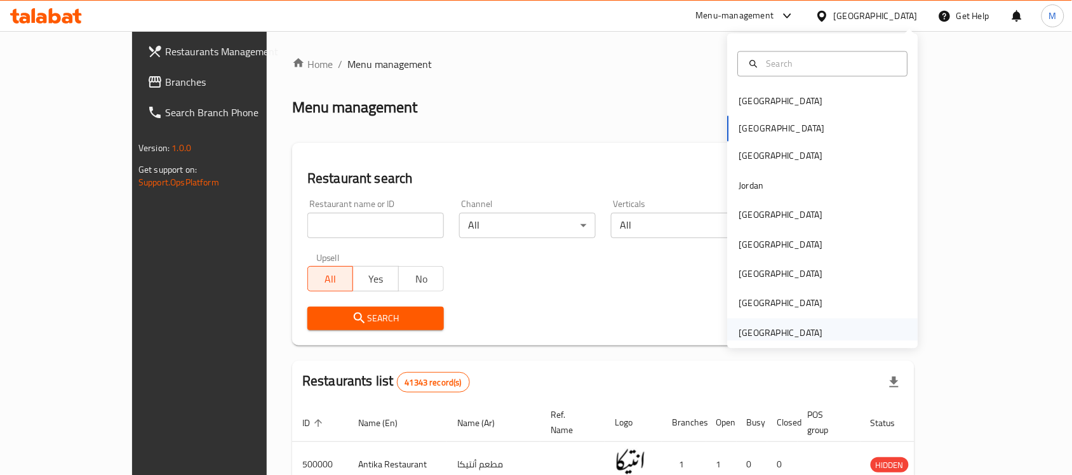
click at [757, 338] on div "[GEOGRAPHIC_DATA]" at bounding box center [781, 333] width 84 height 14
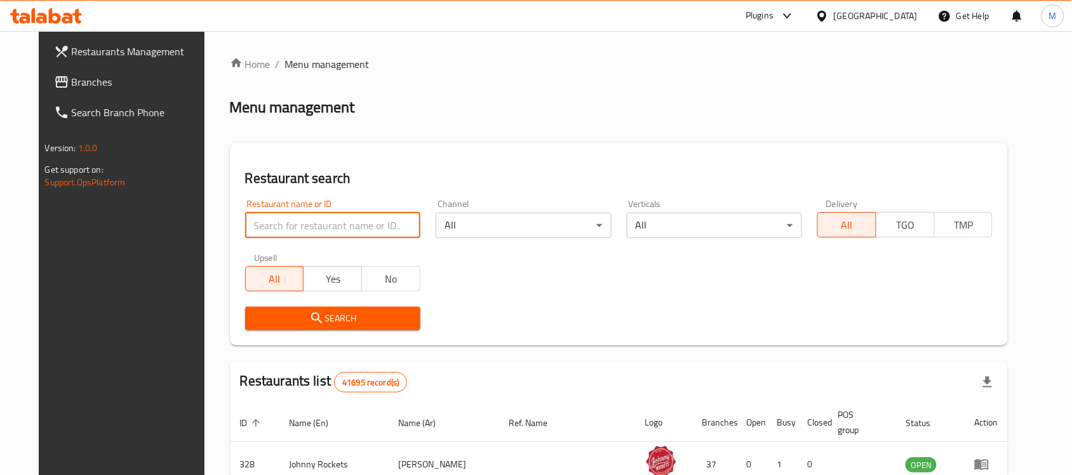
click at [366, 219] on input "search" at bounding box center [332, 225] width 175 height 25
paste input "Almaaboo"
type input "Almaaboo"
click button "Search" at bounding box center [332, 318] width 175 height 23
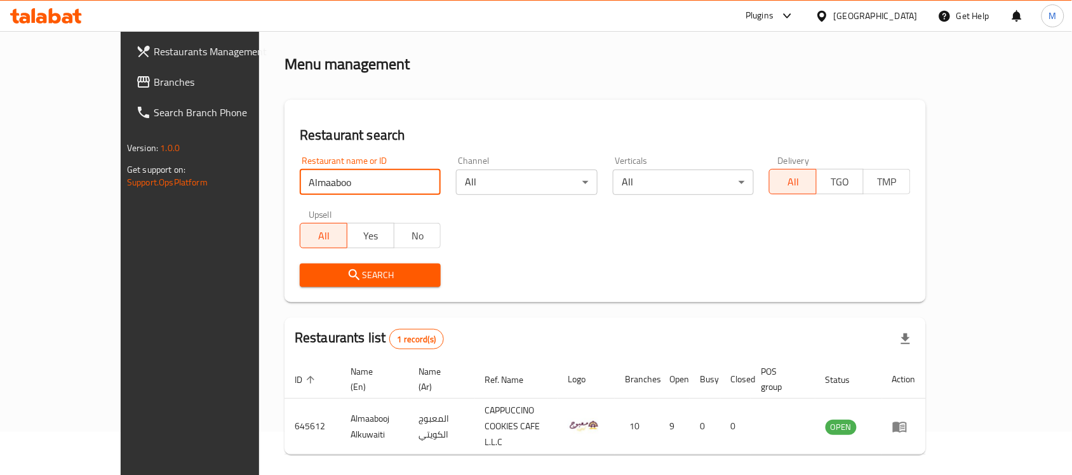
scroll to position [67, 0]
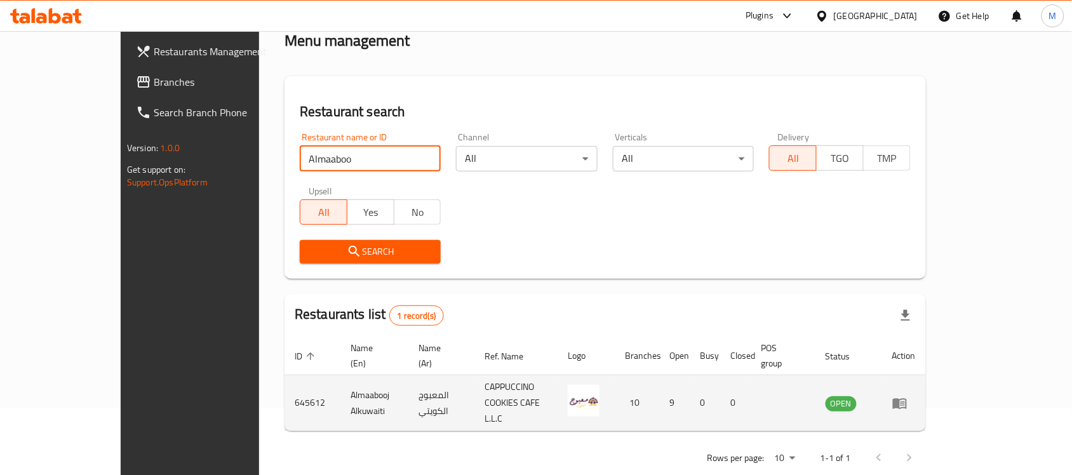
click at [907, 398] on icon "enhanced table" at bounding box center [900, 403] width 14 height 11
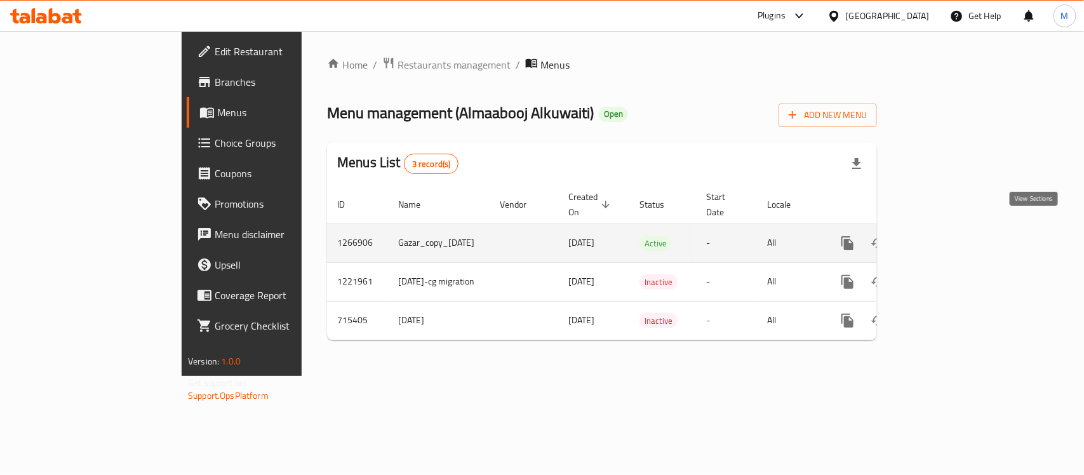
click at [945, 238] on icon "enhanced table" at bounding box center [939, 243] width 11 height 11
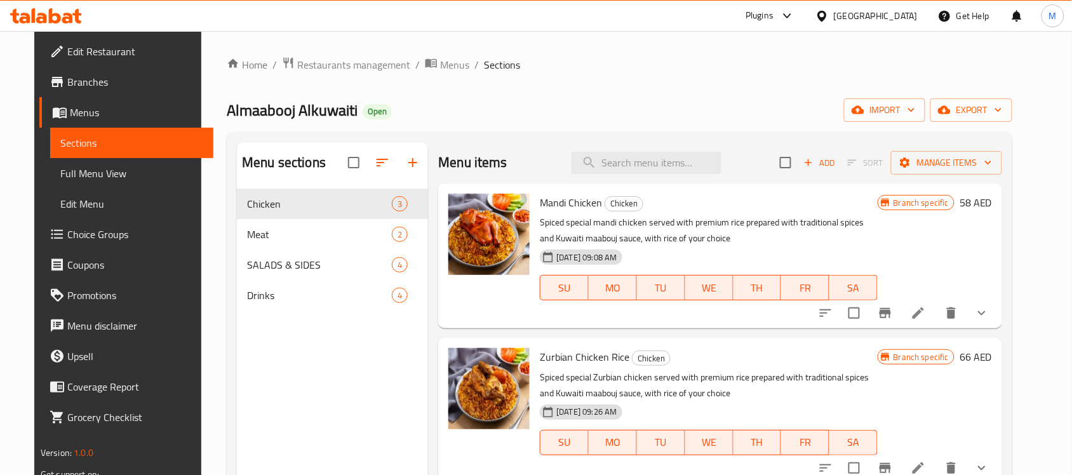
click at [96, 86] on span "Branches" at bounding box center [135, 81] width 136 height 15
